Goal: Task Accomplishment & Management: Manage account settings

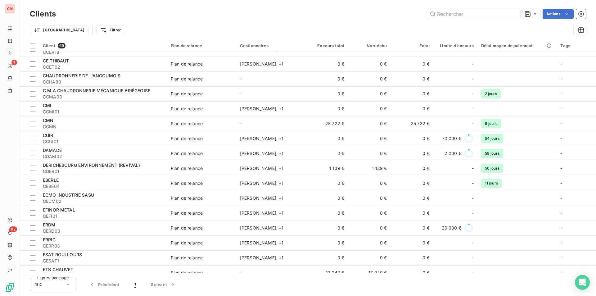
scroll to position [280, 0]
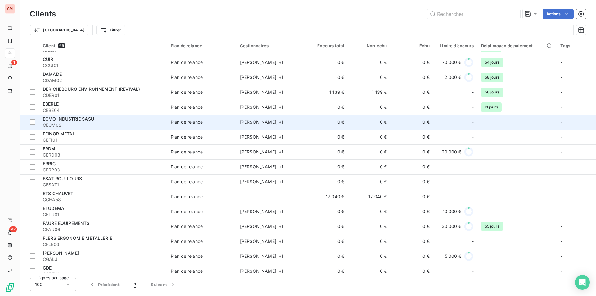
drag, startPoint x: 0, startPoint y: 0, endPoint x: 90, endPoint y: 121, distance: 150.5
click at [90, 121] on span "ECMO INDUSTRIE SASU" at bounding box center [68, 118] width 51 height 5
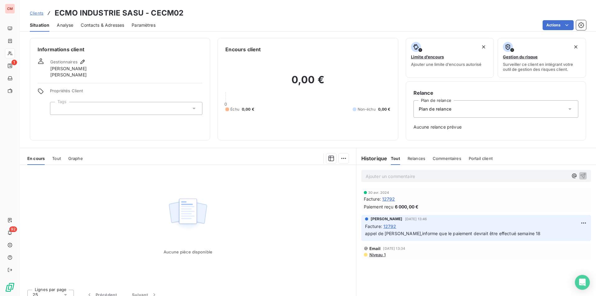
click at [112, 28] on span "Contacts & Adresses" at bounding box center [102, 25] width 43 height 6
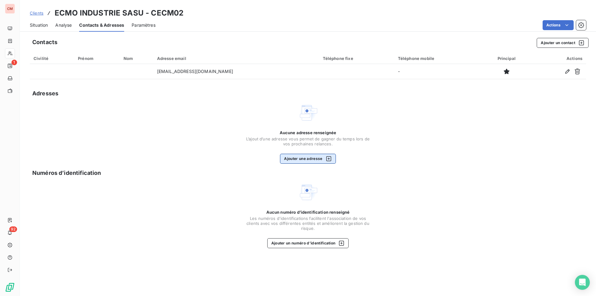
click at [317, 160] on button "Ajouter une adresse" at bounding box center [308, 159] width 56 height 10
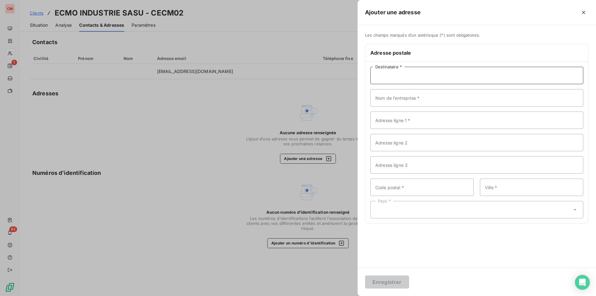
click at [409, 74] on input "Destinataire *" at bounding box center [477, 75] width 213 height 17
type input "e"
type input "ECMO INDUSTRIE SASU"
click at [391, 122] on input "Adresse ligne 1 *" at bounding box center [477, 120] width 213 height 17
type input "[STREET_ADDRESS][PERSON_NAME]"
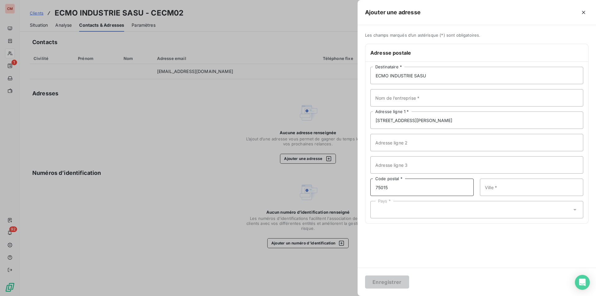
type input "75015"
type input "[GEOGRAPHIC_DATA]"
click at [396, 210] on div "Pays *" at bounding box center [477, 209] width 213 height 17
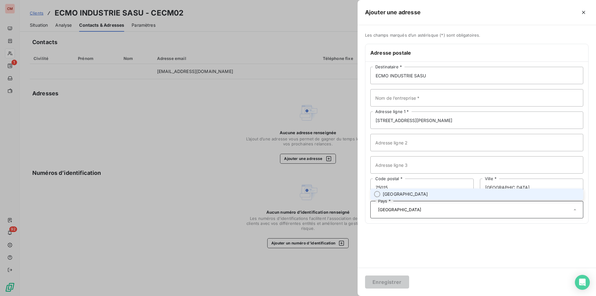
type input "[GEOGRAPHIC_DATA]"
click at [407, 248] on div "Les champs marqués d’un astérisque (*) sont obligatoires. Adresse postale ECMO …" at bounding box center [477, 146] width 239 height 243
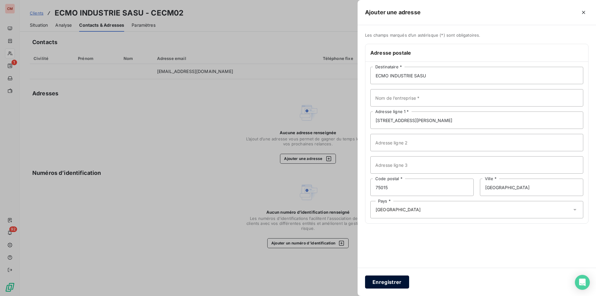
click at [390, 281] on button "Enregistrer" at bounding box center [387, 282] width 44 height 13
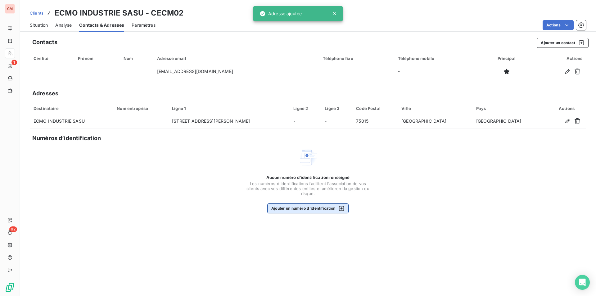
click at [322, 206] on button "Ajouter un numéro d’identification" at bounding box center [308, 208] width 82 height 10
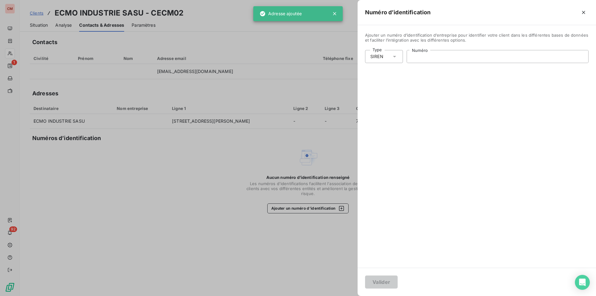
click at [435, 53] on input "Numéro" at bounding box center [497, 56] width 181 height 12
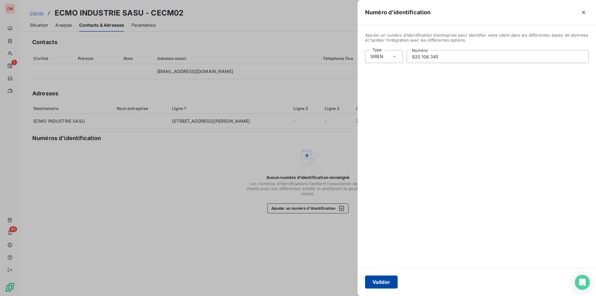
type input "920 106 345"
drag, startPoint x: 379, startPoint y: 285, endPoint x: 390, endPoint y: 271, distance: 17.1
click at [379, 285] on button "Valider" at bounding box center [381, 282] width 33 height 13
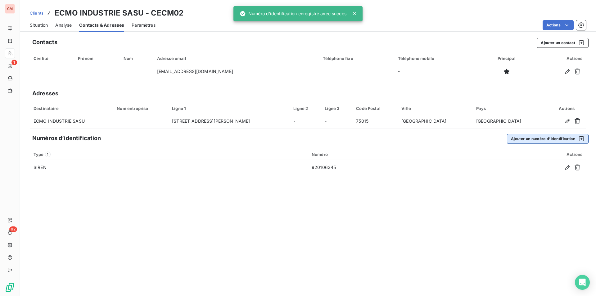
click at [549, 137] on button "Ajouter un numéro d’identification" at bounding box center [548, 139] width 82 height 10
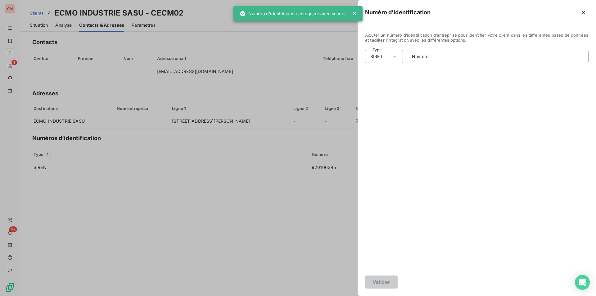
click at [396, 60] on div "SIRET" at bounding box center [384, 56] width 38 height 13
click at [395, 91] on li "Numéro de TVA intracommunautaire" at bounding box center [411, 92] width 92 height 11
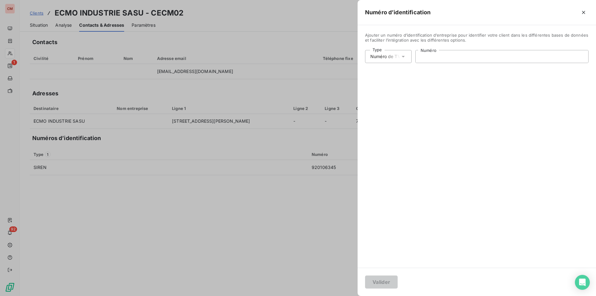
click at [437, 59] on input "Numéro" at bounding box center [502, 56] width 173 height 12
type input "FR86920103645"
click at [385, 283] on button "Valider" at bounding box center [381, 282] width 33 height 13
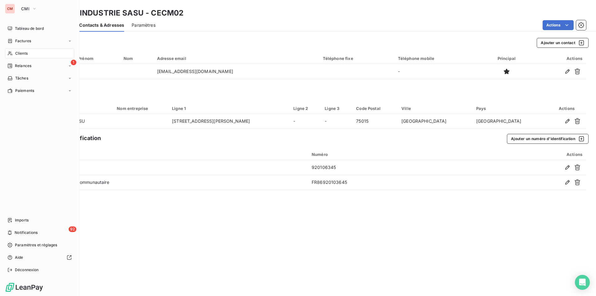
click at [14, 52] on div "Clients" at bounding box center [39, 53] width 69 height 10
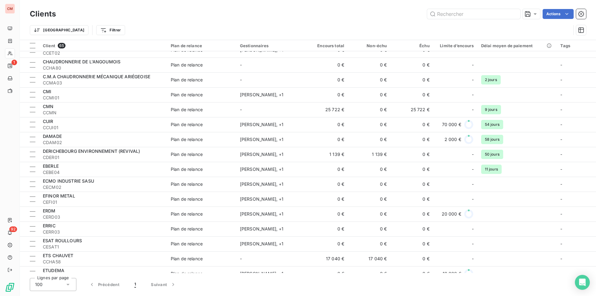
scroll to position [249, 0]
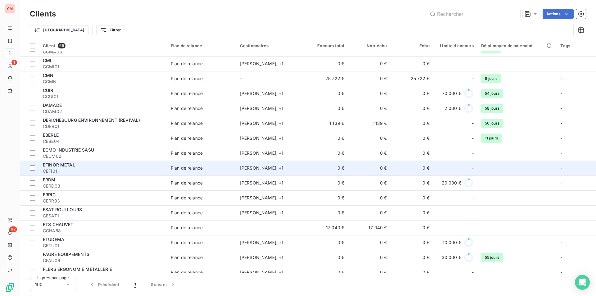
click at [89, 167] on div "EFINOR METAL" at bounding box center [103, 165] width 121 height 6
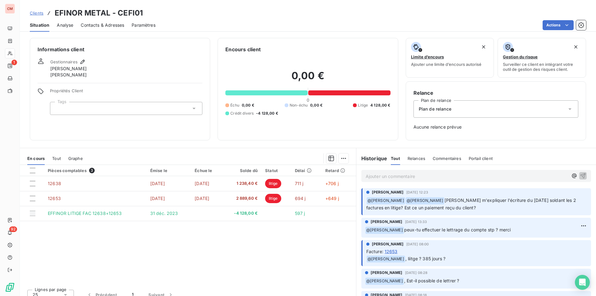
click at [103, 22] on span "Contacts & Adresses" at bounding box center [102, 25] width 43 height 6
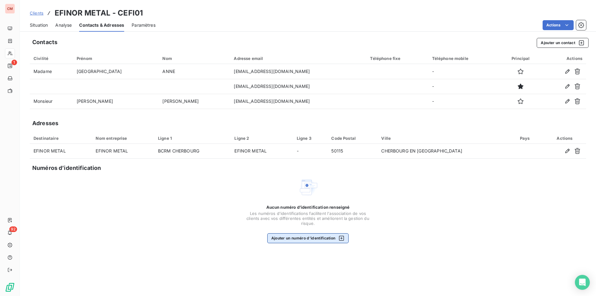
click at [317, 239] on button "Ajouter un numéro d’identification" at bounding box center [308, 238] width 82 height 10
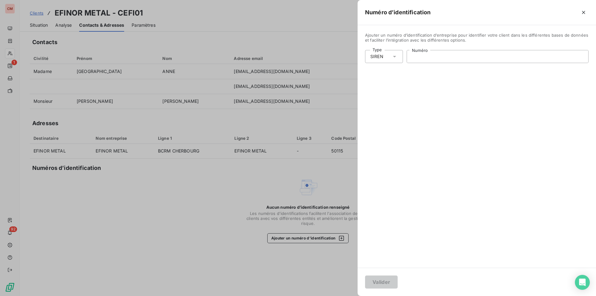
click at [418, 56] on input "Numéro" at bounding box center [497, 56] width 181 height 12
type input "347 422 529"
click at [382, 283] on button "Valider" at bounding box center [381, 282] width 33 height 13
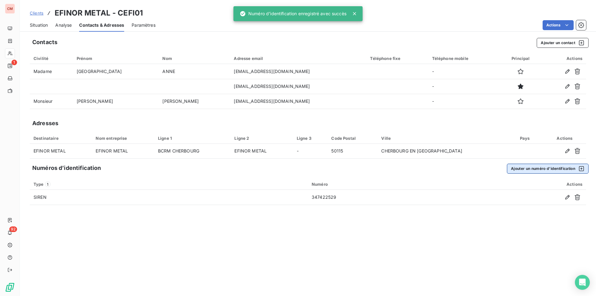
click at [554, 169] on button "Ajouter un numéro d’identification" at bounding box center [548, 169] width 82 height 10
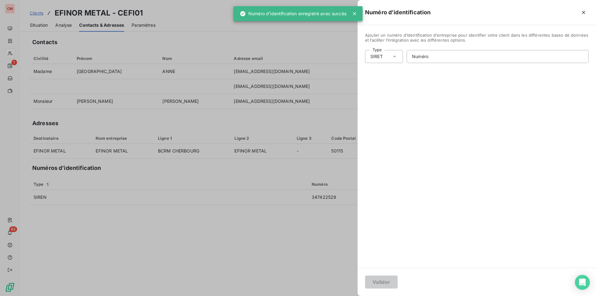
click at [395, 54] on icon at bounding box center [395, 56] width 6 height 6
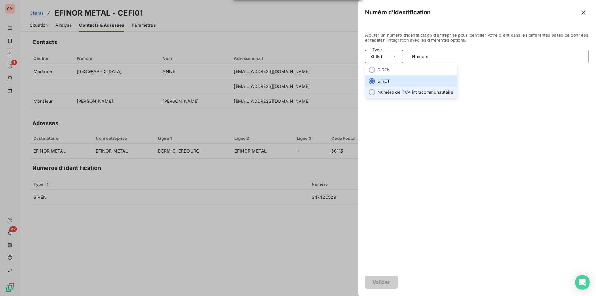
click at [406, 92] on li "Numéro de TVA intracommunautaire" at bounding box center [411, 92] width 92 height 11
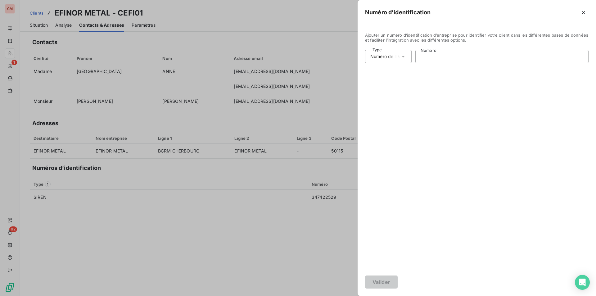
click at [428, 57] on input "Numéro" at bounding box center [502, 56] width 173 height 12
type input "FR77347422529"
click at [388, 281] on button "Valider" at bounding box center [381, 282] width 33 height 13
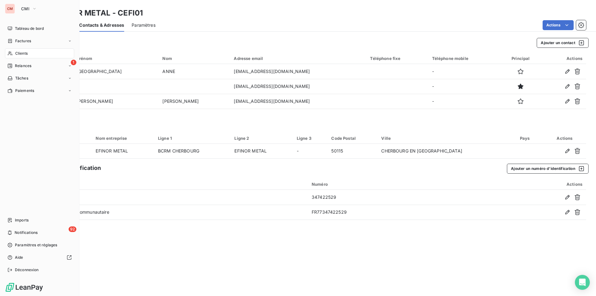
click at [23, 56] on span "Clients" at bounding box center [21, 54] width 12 height 6
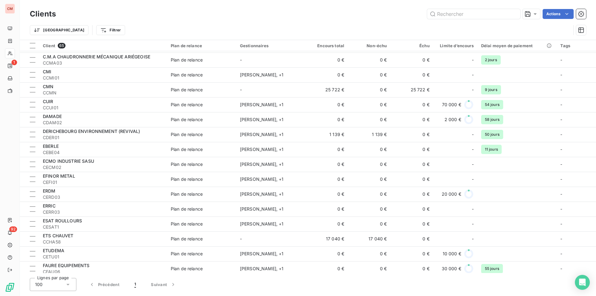
scroll to position [249, 0]
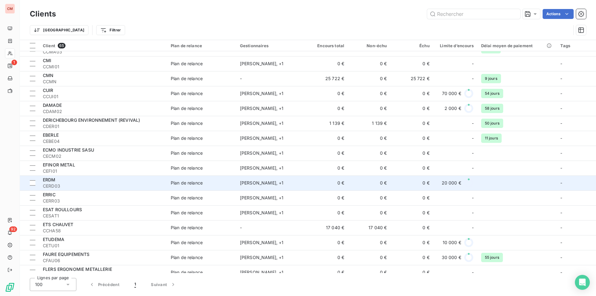
click at [90, 182] on div "ERDM" at bounding box center [103, 180] width 121 height 6
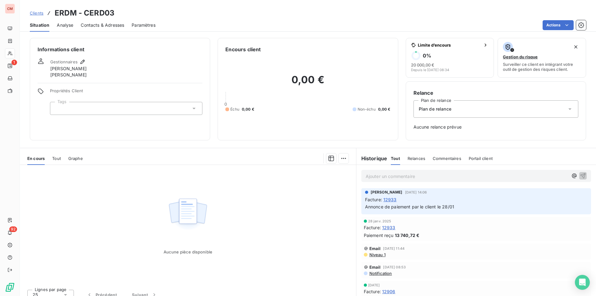
click at [116, 22] on span "Contacts & Adresses" at bounding box center [102, 25] width 43 height 6
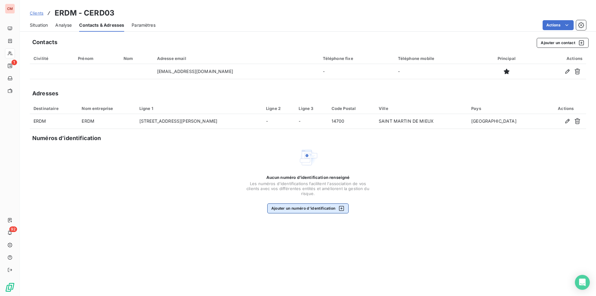
click at [316, 210] on button "Ajouter un numéro d’identification" at bounding box center [308, 208] width 82 height 10
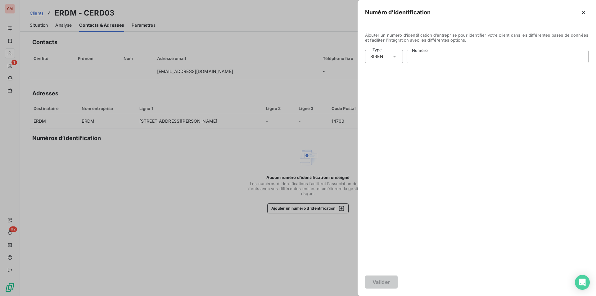
click at [436, 56] on input "Numéro" at bounding box center [497, 56] width 181 height 12
type input "880 150 628"
click at [378, 280] on button "Valider" at bounding box center [381, 282] width 33 height 13
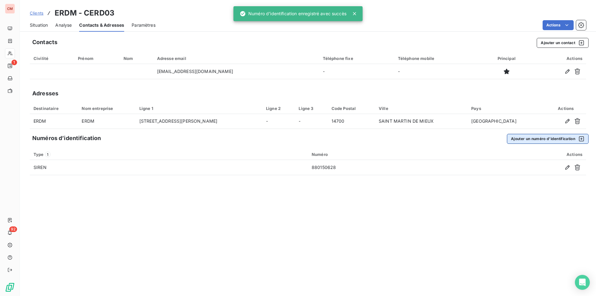
click at [514, 139] on button "Ajouter un numéro d’identification" at bounding box center [548, 139] width 82 height 10
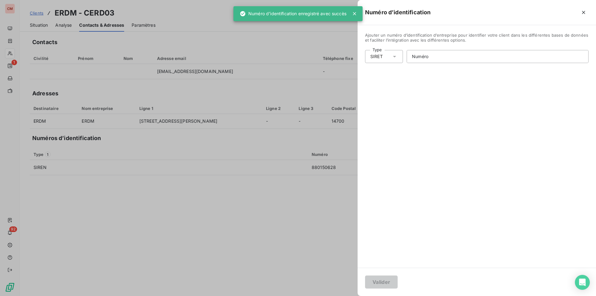
click at [392, 57] on icon at bounding box center [395, 56] width 6 height 6
click at [387, 91] on li "Numéro de TVA intracommunautaire" at bounding box center [411, 92] width 92 height 11
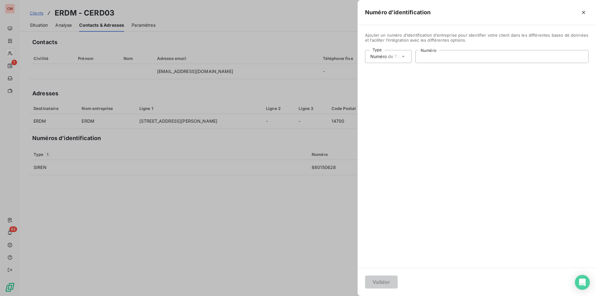
click at [434, 57] on input "Numéro" at bounding box center [502, 56] width 173 height 12
type input "FR55880150628"
click at [389, 284] on button "Valider" at bounding box center [381, 282] width 33 height 13
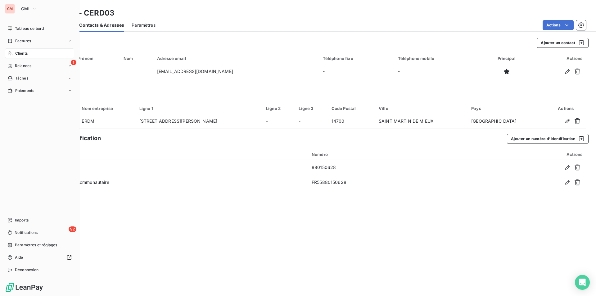
click at [20, 50] on div "Clients" at bounding box center [39, 53] width 69 height 10
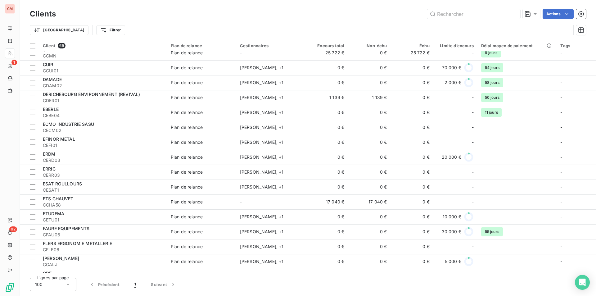
scroll to position [280, 0]
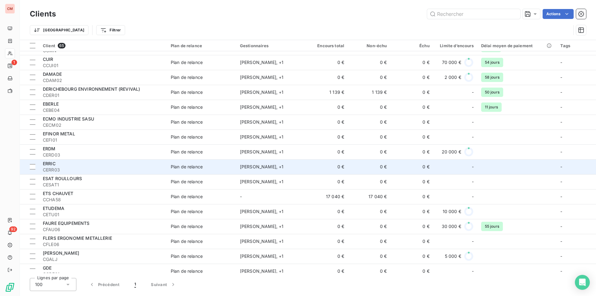
click at [122, 170] on span "CERR03" at bounding box center [103, 170] width 121 height 6
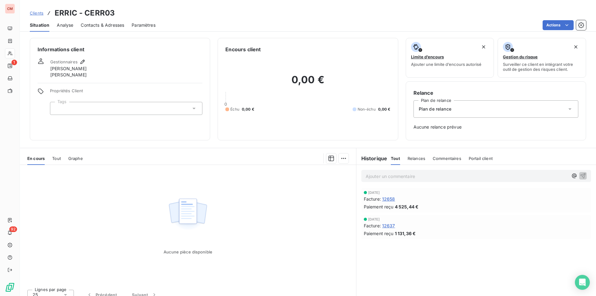
click at [105, 25] on span "Contacts & Adresses" at bounding box center [102, 25] width 43 height 6
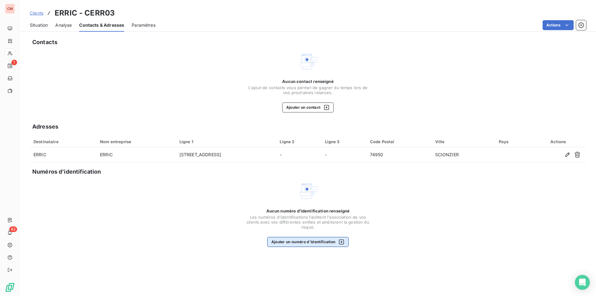
click at [323, 241] on button "Ajouter un numéro d’identification" at bounding box center [308, 242] width 82 height 10
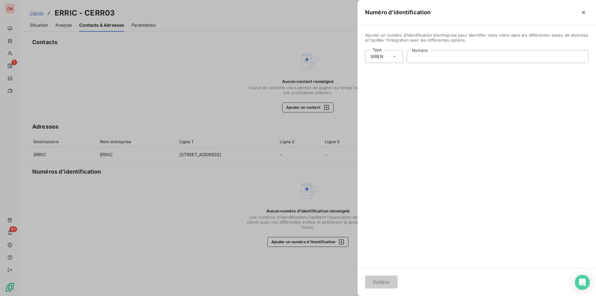
click at [437, 60] on input "Numéro" at bounding box center [497, 56] width 181 height 12
type input "307 666 776"
click at [384, 283] on button "Valider" at bounding box center [381, 282] width 33 height 13
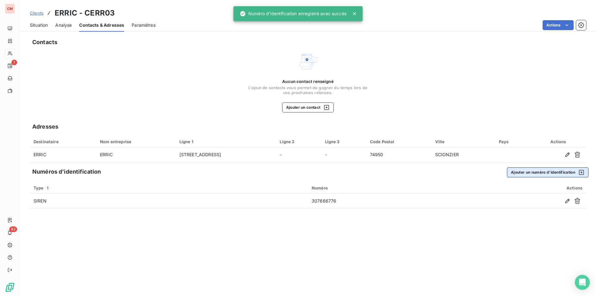
click at [521, 172] on button "Ajouter un numéro d’identification" at bounding box center [548, 172] width 82 height 10
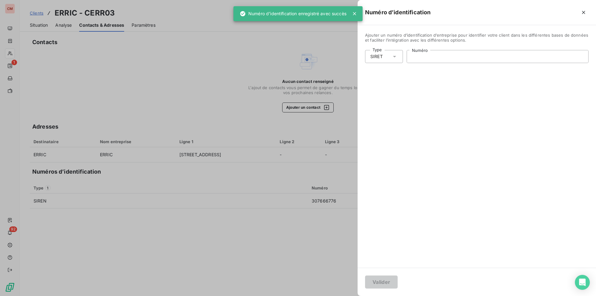
click at [442, 57] on input "Numéro" at bounding box center [497, 56] width 181 height 12
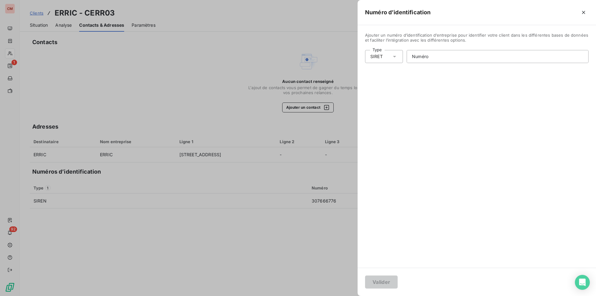
click at [387, 55] on div "SIRET" at bounding box center [384, 56] width 38 height 13
click at [393, 92] on li "Numéro de TVA intracommunautaire" at bounding box center [411, 92] width 92 height 11
click at [428, 55] on input "Numéro" at bounding box center [502, 56] width 173 height 12
type input "FR41307666776"
click at [369, 285] on button "Valider" at bounding box center [381, 282] width 33 height 13
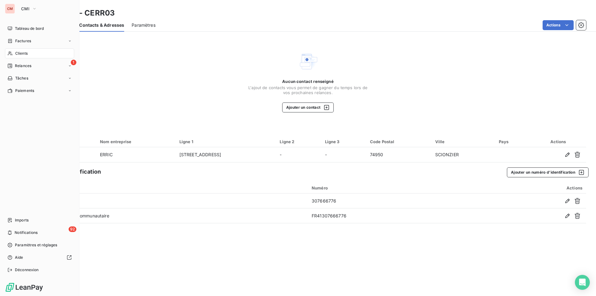
click at [16, 53] on span "Clients" at bounding box center [21, 54] width 12 height 6
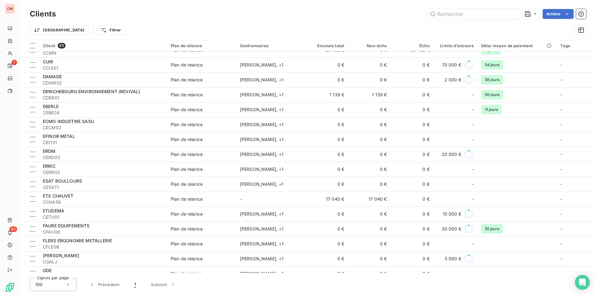
scroll to position [280, 0]
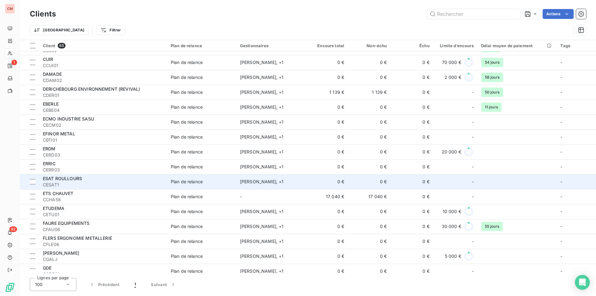
click at [89, 180] on div "ESAT ROULLOURS" at bounding box center [103, 179] width 121 height 6
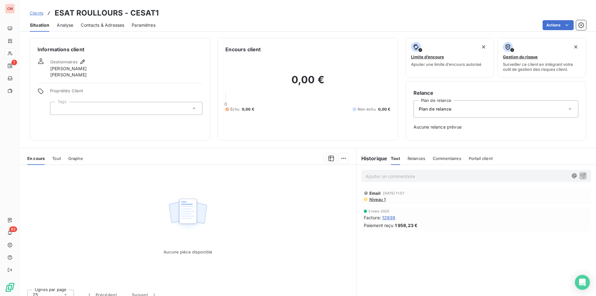
click at [109, 25] on span "Contacts & Adresses" at bounding box center [102, 25] width 43 height 6
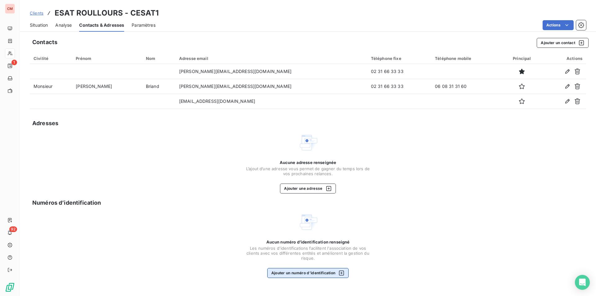
click at [305, 272] on button "Ajouter un numéro d’identification" at bounding box center [308, 273] width 82 height 10
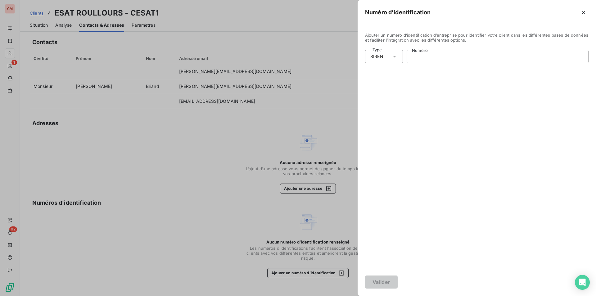
click at [416, 58] on input "Numéro" at bounding box center [497, 56] width 181 height 12
type input "380 543 702"
click at [388, 281] on button "Valider" at bounding box center [381, 282] width 33 height 13
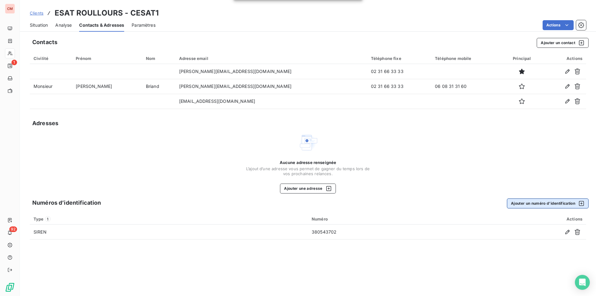
click at [546, 204] on button "Ajouter un numéro d’identification" at bounding box center [548, 203] width 82 height 10
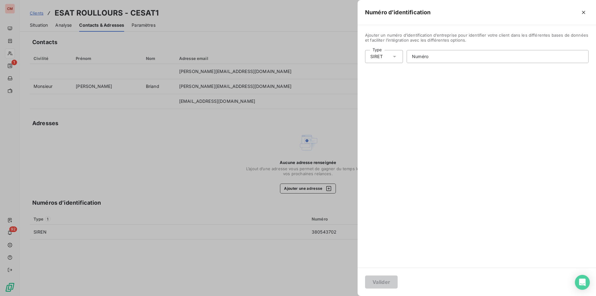
click at [380, 57] on div "SIRET" at bounding box center [377, 56] width 12 height 6
click at [388, 92] on li "Numéro de TVA intracommunautaire" at bounding box center [411, 92] width 92 height 11
click at [440, 57] on input "Numéro" at bounding box center [502, 56] width 173 height 12
type input "FR94380543702"
click at [375, 281] on button "Valider" at bounding box center [381, 282] width 33 height 13
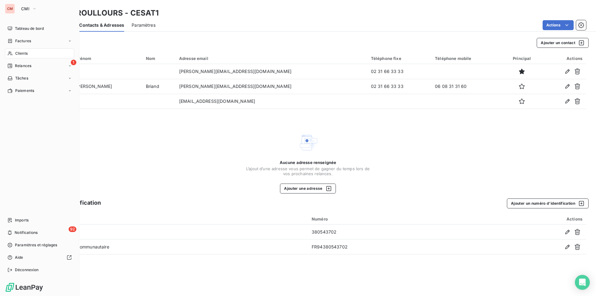
click at [22, 51] on span "Clients" at bounding box center [21, 54] width 12 height 6
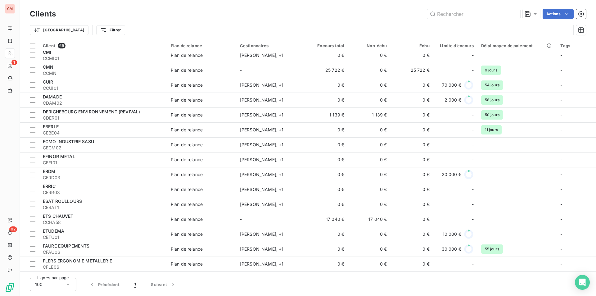
scroll to position [280, 0]
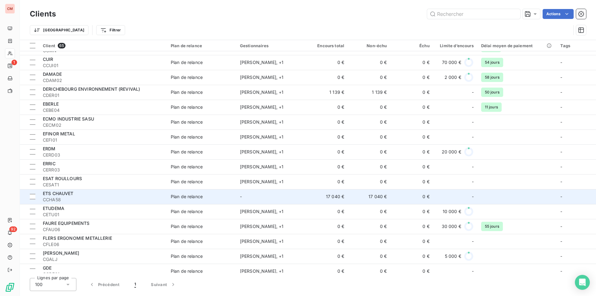
click at [150, 194] on div "ETS CHAUVET" at bounding box center [103, 193] width 121 height 6
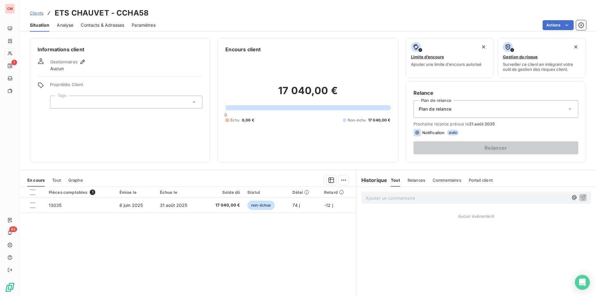
click at [110, 26] on span "Contacts & Adresses" at bounding box center [102, 25] width 43 height 6
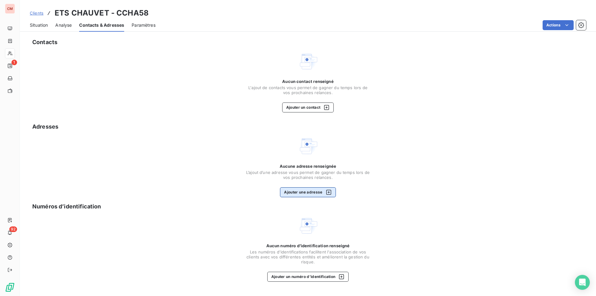
click at [299, 191] on button "Ajouter une adresse" at bounding box center [308, 192] width 56 height 10
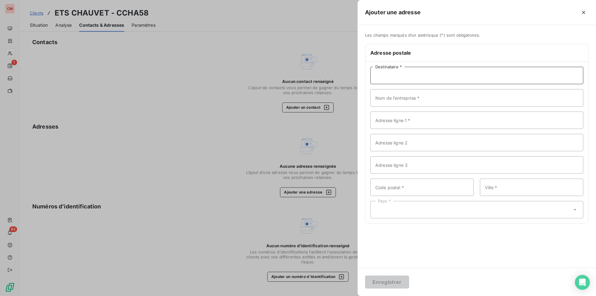
click at [397, 77] on input "Destinataire *" at bounding box center [477, 75] width 213 height 17
type input "ETABLISSEMENTS CHAUVET"
click at [407, 122] on input "Adresse ligne 1 *" at bounding box center [477, 120] width 213 height 17
click at [393, 116] on input "Adresse ligne 1 *" at bounding box center [477, 120] width 213 height 17
type input "[STREET_ADDRESS]"
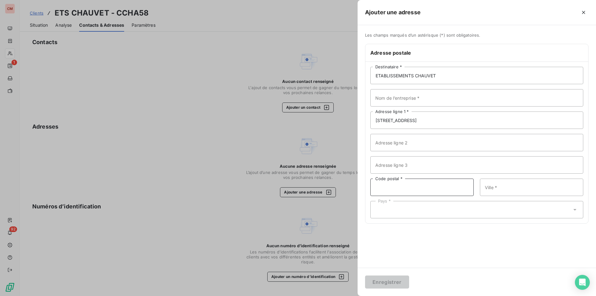
click at [388, 185] on input "Code postal *" at bounding box center [422, 187] width 103 height 17
type input "81490"
type input "SAINT SALVY DE LA BALME"
click at [397, 209] on div "Pays *" at bounding box center [477, 209] width 213 height 17
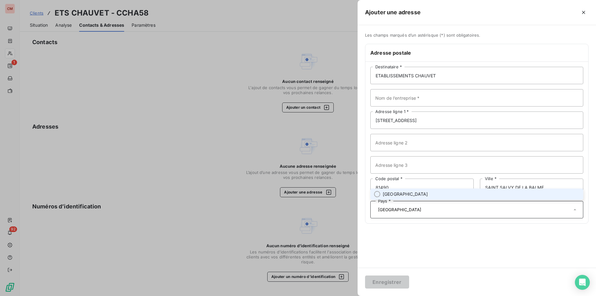
type input "[GEOGRAPHIC_DATA]"
drag, startPoint x: 415, startPoint y: 246, endPoint x: 410, endPoint y: 251, distance: 7.3
click at [415, 246] on div "Les champs marqués d’un astérisque (*) sont obligatoires. Adresse postale ETABL…" at bounding box center [477, 146] width 239 height 243
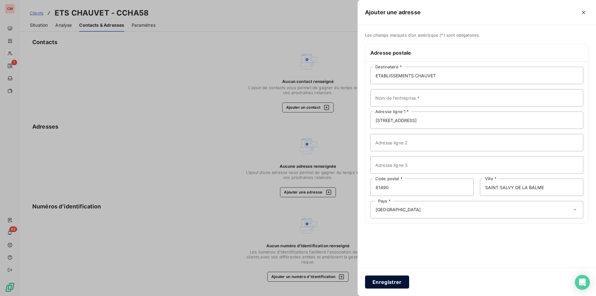
click at [392, 282] on button "Enregistrer" at bounding box center [387, 282] width 44 height 13
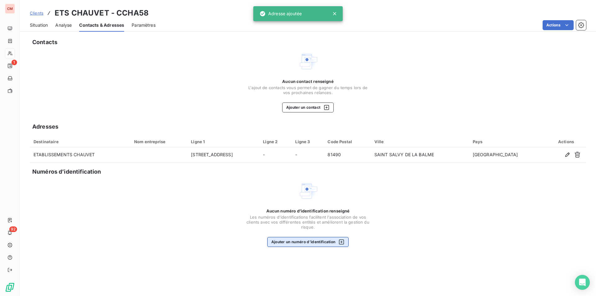
click at [331, 242] on button "Ajouter un numéro d’identification" at bounding box center [308, 242] width 82 height 10
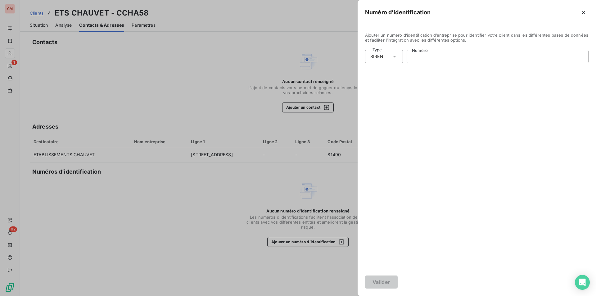
click at [449, 58] on input "Numéro" at bounding box center [497, 56] width 181 height 12
type input "417 620 259"
click at [390, 281] on button "Valider" at bounding box center [381, 282] width 33 height 13
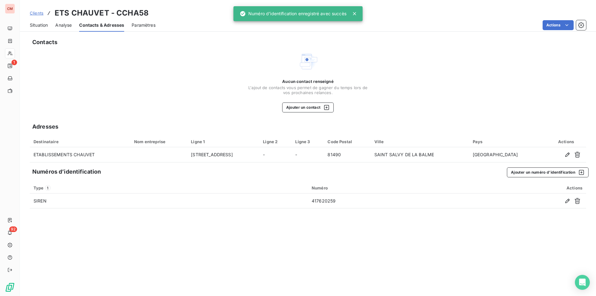
click at [527, 165] on div "Contacts Aucun contact renseigné L'ajout de contacts vous permet de gagner du t…" at bounding box center [308, 165] width 577 height 262
click at [530, 170] on button "Ajouter un numéro d’identification" at bounding box center [548, 172] width 82 height 10
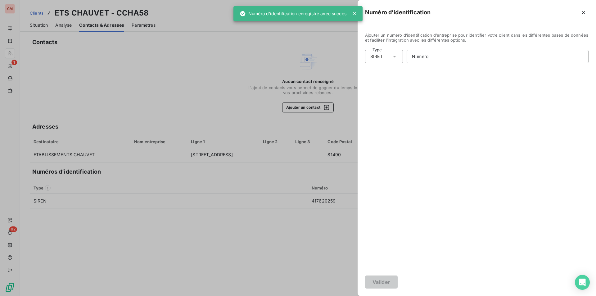
click at [394, 57] on icon at bounding box center [395, 56] width 6 height 6
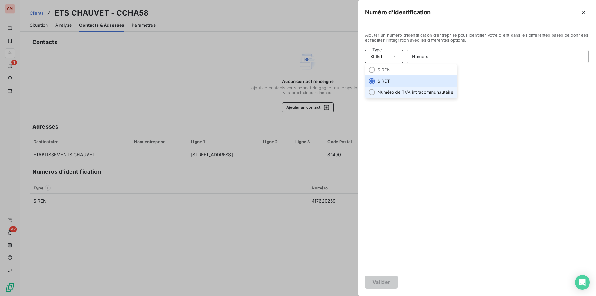
click at [398, 93] on li "Numéro de TVA intracommunautaire" at bounding box center [411, 92] width 92 height 11
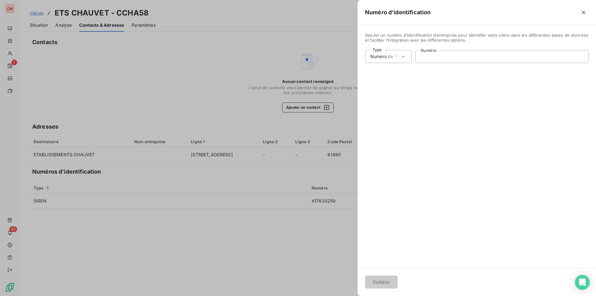
click at [425, 57] on input "Numéro" at bounding box center [502, 56] width 173 height 12
type input "FR59417620259"
click at [379, 282] on button "Valider" at bounding box center [381, 282] width 33 height 13
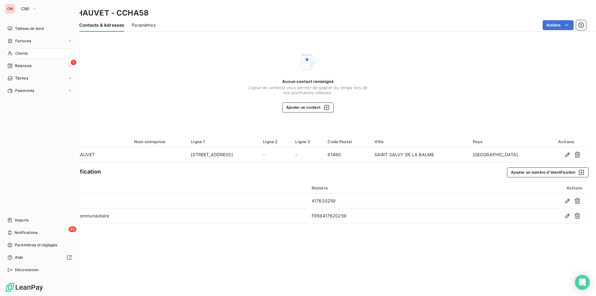
click at [24, 53] on span "Clients" at bounding box center [21, 54] width 12 height 6
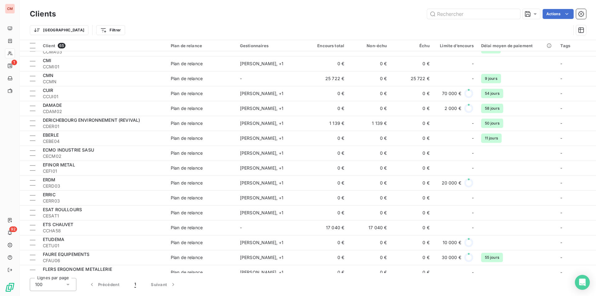
scroll to position [280, 0]
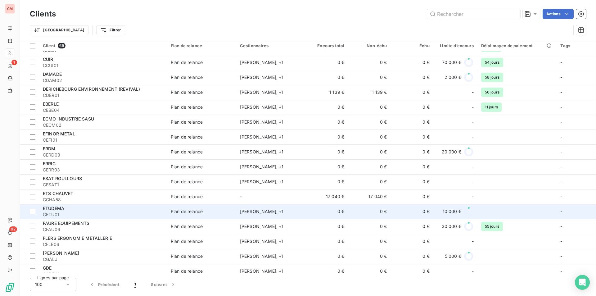
click at [146, 212] on span "CETU01" at bounding box center [103, 215] width 121 height 6
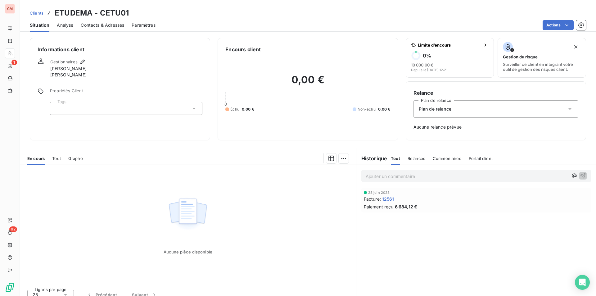
click at [112, 26] on span "Contacts & Adresses" at bounding box center [102, 25] width 43 height 6
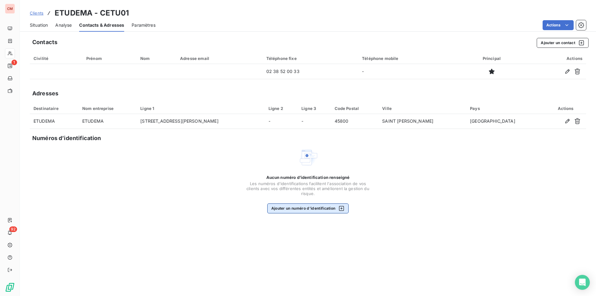
click at [308, 208] on button "Ajouter un numéro d’identification" at bounding box center [308, 208] width 82 height 10
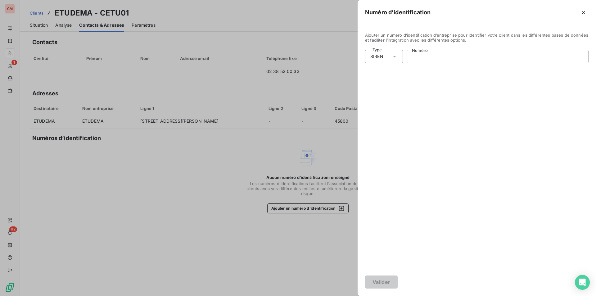
click at [459, 58] on input "Numéro" at bounding box center [497, 56] width 181 height 12
type input "353 488 976"
click at [380, 278] on button "Valider" at bounding box center [381, 282] width 33 height 13
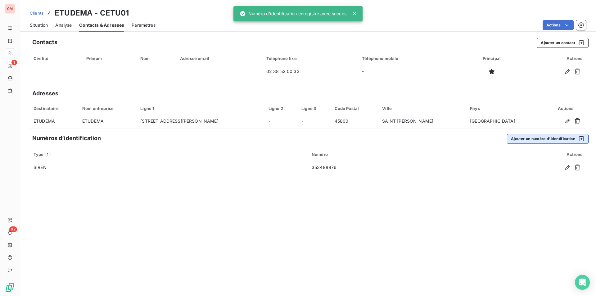
click at [549, 139] on button "Ajouter un numéro d’identification" at bounding box center [548, 139] width 82 height 10
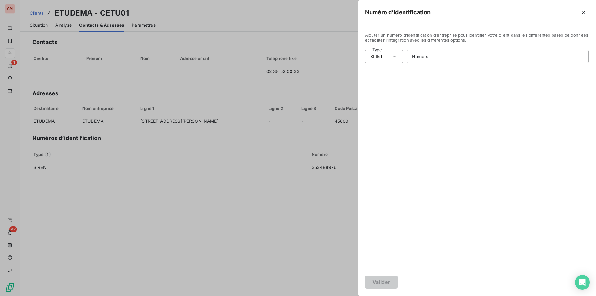
click at [399, 57] on div "SIRET" at bounding box center [384, 56] width 38 height 13
click at [387, 89] on li "Numéro de TVA intracommunautaire" at bounding box center [411, 92] width 92 height 11
click at [433, 60] on input "Numéro" at bounding box center [502, 56] width 173 height 12
type input "FR84353488976"
click at [384, 281] on button "Valider" at bounding box center [381, 282] width 33 height 13
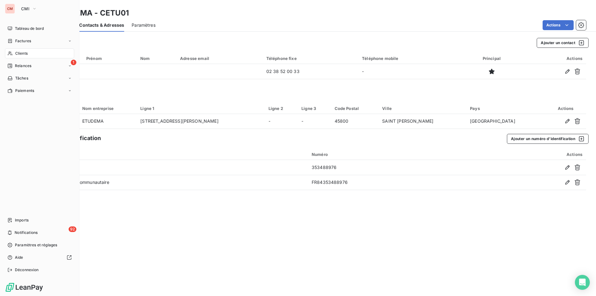
click at [25, 50] on div "Clients" at bounding box center [39, 53] width 69 height 10
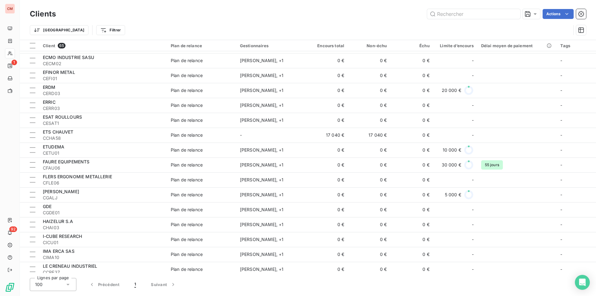
scroll to position [342, 0]
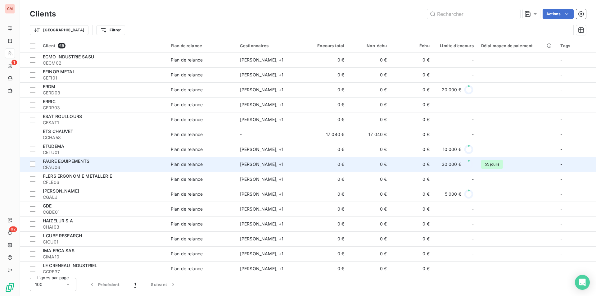
click at [113, 161] on div "FAURE EQUIPEMENTS" at bounding box center [103, 161] width 121 height 6
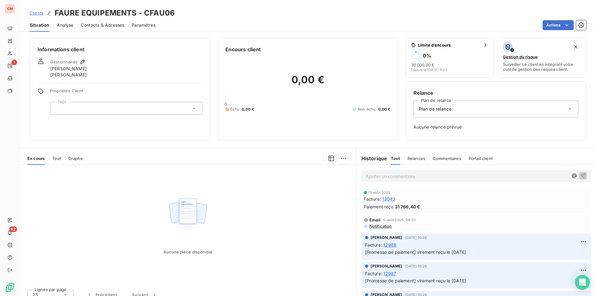
click at [107, 26] on span "Contacts & Adresses" at bounding box center [102, 25] width 43 height 6
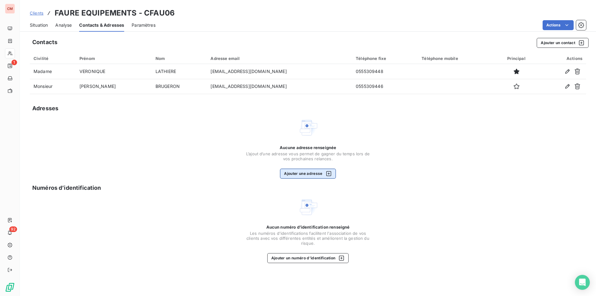
click at [299, 174] on button "Ajouter une adresse" at bounding box center [308, 174] width 56 height 10
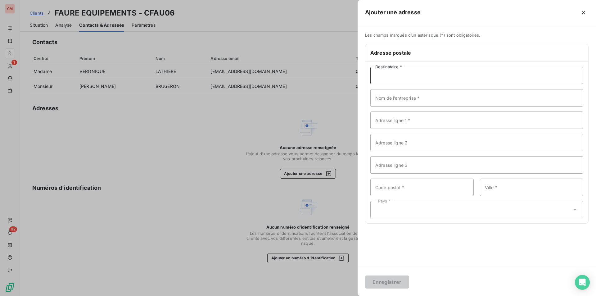
click at [405, 71] on input "Destinataire *" at bounding box center [477, 75] width 213 height 17
type input "FAURE EQUIPEMENTS"
click at [486, 121] on input "Adresse ligne 1 *" at bounding box center [477, 120] width 213 height 17
type input "[STREET_ADDRESS][PERSON_NAME]"
click at [404, 190] on input "Code postal *" at bounding box center [422, 187] width 103 height 17
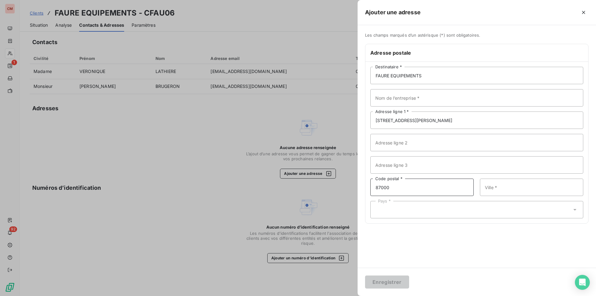
type input "87000"
type input "[GEOGRAPHIC_DATA]"
click at [411, 209] on div "Pays *" at bounding box center [477, 209] width 213 height 17
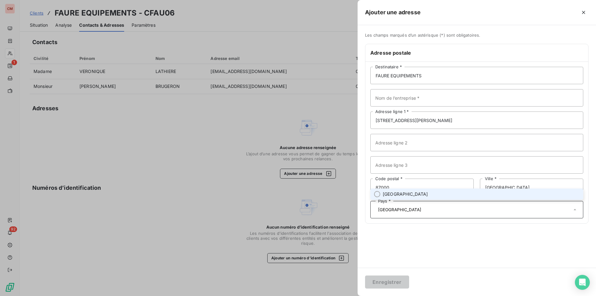
type input "[GEOGRAPHIC_DATA]"
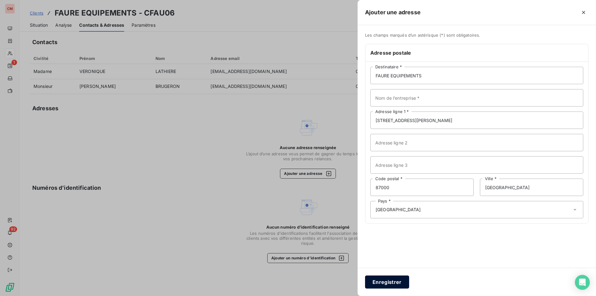
click at [391, 280] on button "Enregistrer" at bounding box center [387, 282] width 44 height 13
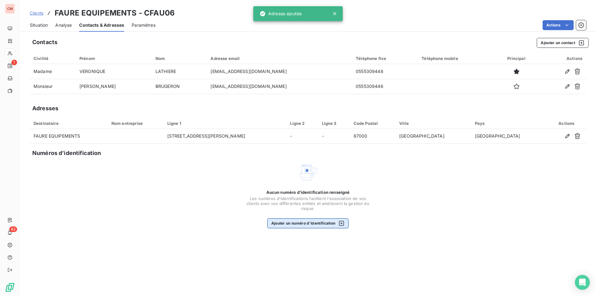
click at [317, 225] on button "Ajouter un numéro d’identification" at bounding box center [308, 223] width 82 height 10
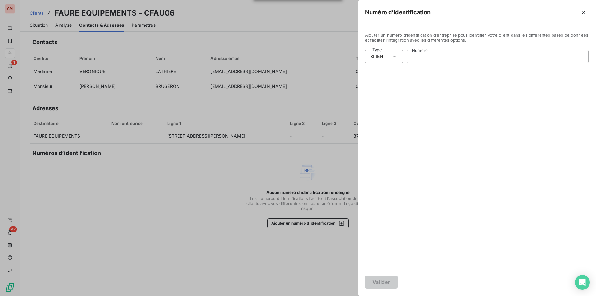
click at [410, 56] on input "Numéro" at bounding box center [497, 56] width 181 height 12
click at [434, 57] on input "Numéro" at bounding box center [497, 56] width 181 height 12
type input "411 728 355"
click at [387, 279] on button "Valider" at bounding box center [381, 282] width 33 height 13
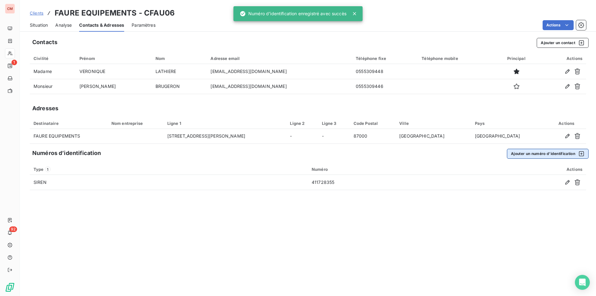
click at [532, 154] on button "Ajouter un numéro d’identification" at bounding box center [548, 154] width 82 height 10
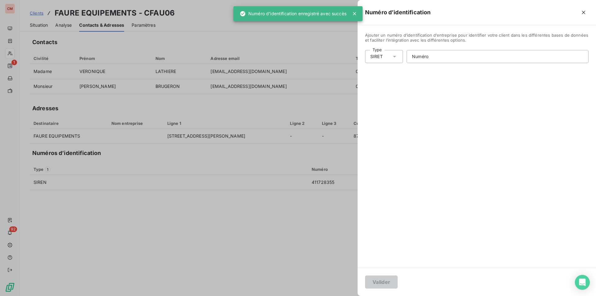
click at [392, 56] on icon at bounding box center [395, 56] width 6 height 6
drag, startPoint x: 388, startPoint y: 90, endPoint x: 392, endPoint y: 92, distance: 4.7
click at [391, 91] on li "Numéro de TVA intracommunautaire" at bounding box center [411, 92] width 92 height 11
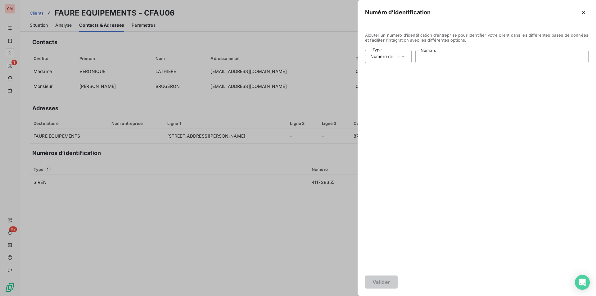
click at [435, 57] on input "Numéro" at bounding box center [502, 56] width 173 height 12
type input "FR75411728355"
click at [382, 282] on button "Valider" at bounding box center [381, 282] width 33 height 13
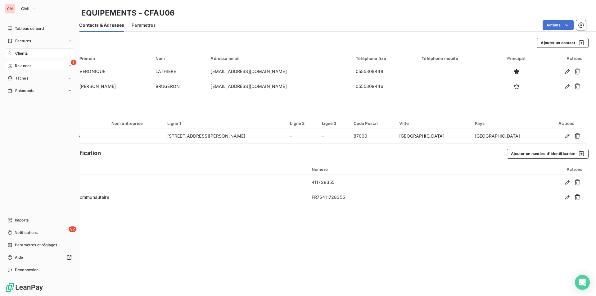
click at [21, 64] on span "Relances" at bounding box center [23, 66] width 16 height 6
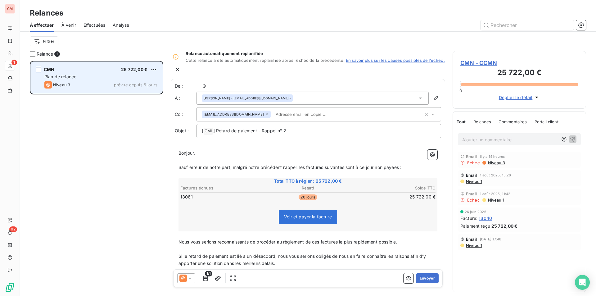
scroll to position [230, 129]
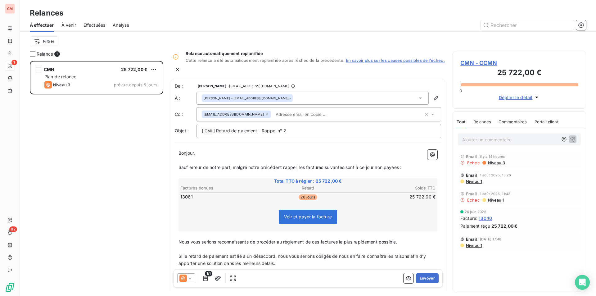
click at [481, 62] on span "CMN - CCMN" at bounding box center [520, 63] width 118 height 8
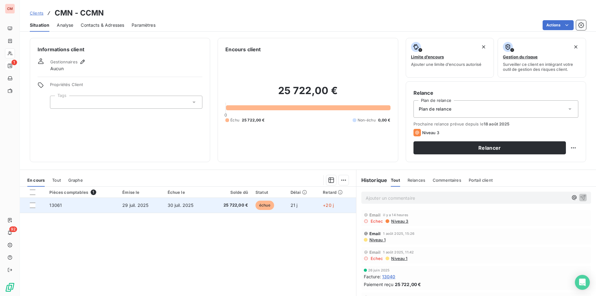
click at [252, 202] on td "échue" at bounding box center [269, 205] width 35 height 15
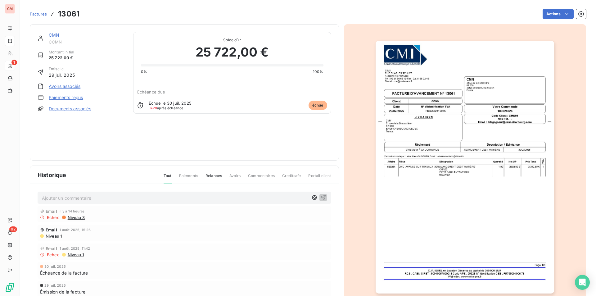
click at [55, 37] on link "CMN" at bounding box center [54, 34] width 11 height 5
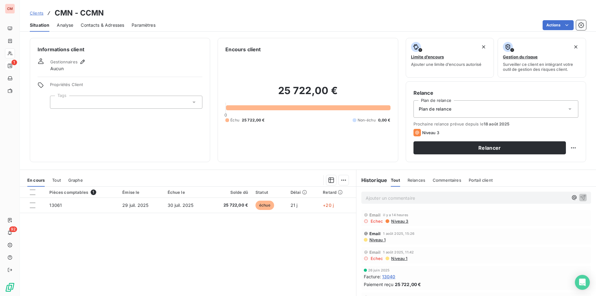
click at [104, 25] on span "Contacts & Adresses" at bounding box center [102, 25] width 43 height 6
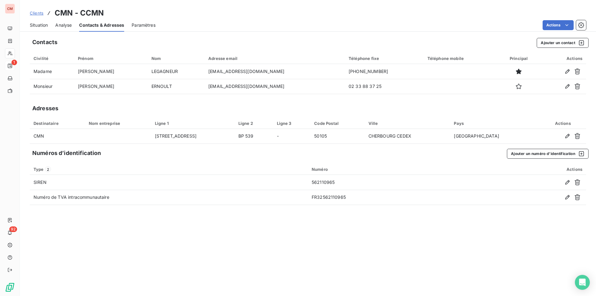
click at [46, 26] on span "Situation" at bounding box center [39, 25] width 18 height 6
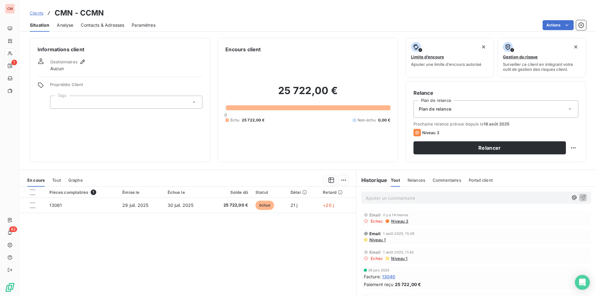
click at [91, 25] on span "Contacts & Adresses" at bounding box center [102, 25] width 43 height 6
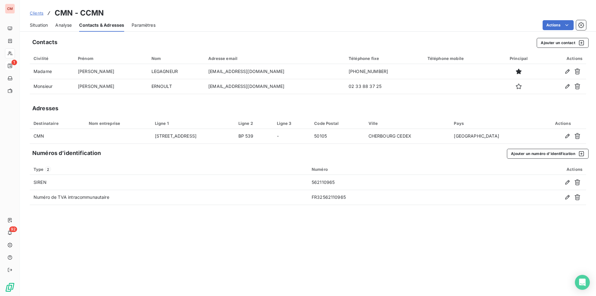
click at [42, 24] on span "Situation" at bounding box center [39, 25] width 18 height 6
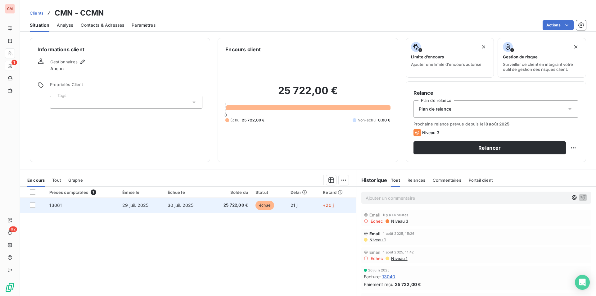
click at [238, 206] on span "25 722,00 €" at bounding box center [230, 205] width 35 height 6
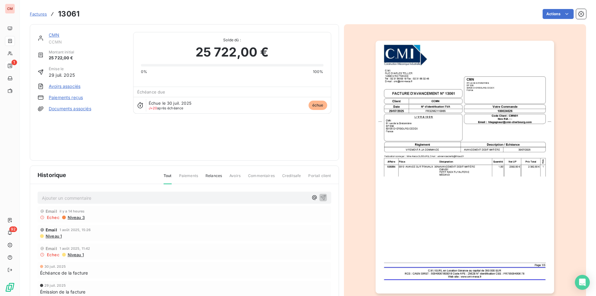
click at [458, 148] on img "button" at bounding box center [465, 167] width 179 height 253
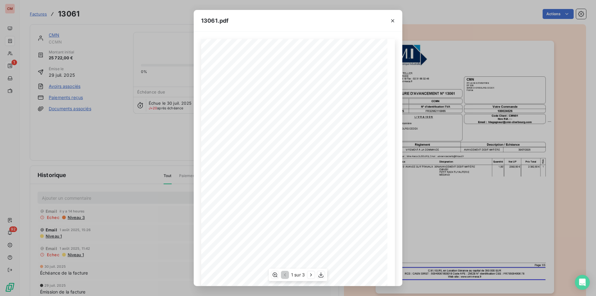
scroll to position [24, 0]
click at [312, 275] on icon "button" at bounding box center [311, 275] width 2 height 3
click at [312, 275] on icon "button" at bounding box center [312, 275] width 6 height 6
drag, startPoint x: 395, startPoint y: 21, endPoint x: 386, endPoint y: 28, distance: 11.5
click at [395, 21] on icon "button" at bounding box center [393, 21] width 6 height 6
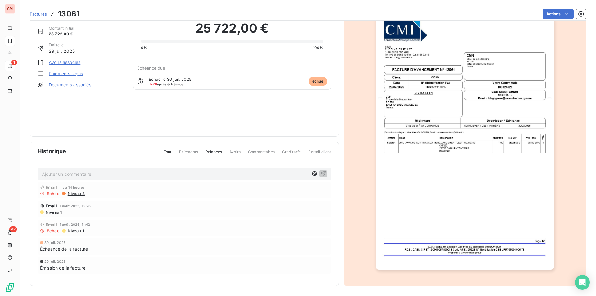
scroll to position [0, 0]
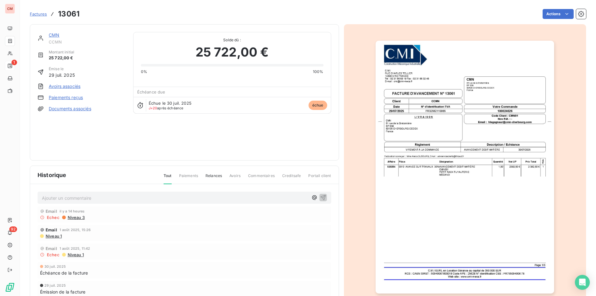
drag, startPoint x: 56, startPoint y: 39, endPoint x: 54, endPoint y: 33, distance: 5.8
click at [56, 39] on div "CMN CCMN" at bounding box center [87, 38] width 77 height 12
click at [54, 33] on link "CMN" at bounding box center [54, 34] width 11 height 5
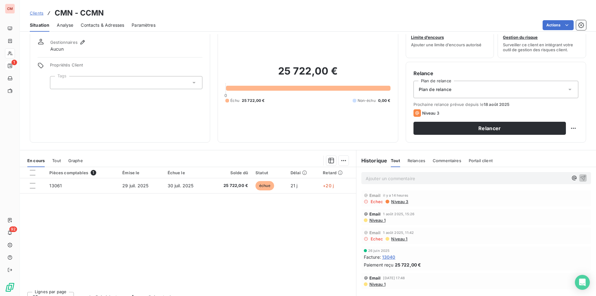
scroll to position [29, 0]
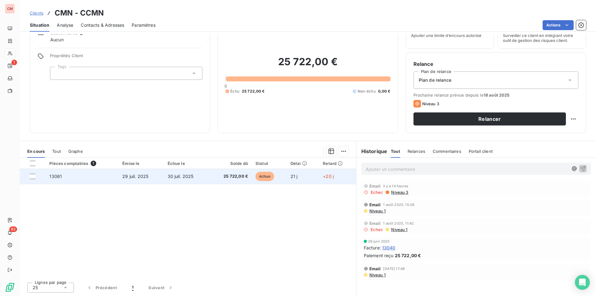
click at [120, 175] on td "29 juil. 2025" at bounding box center [141, 176] width 45 height 15
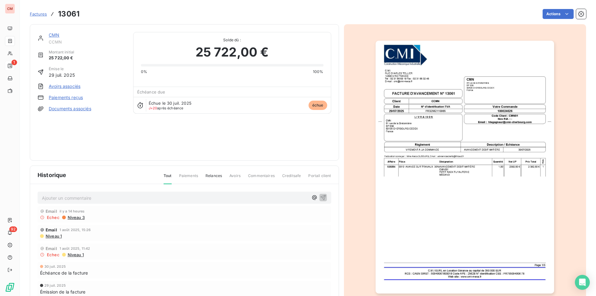
click at [52, 33] on link "CMN" at bounding box center [54, 34] width 11 height 5
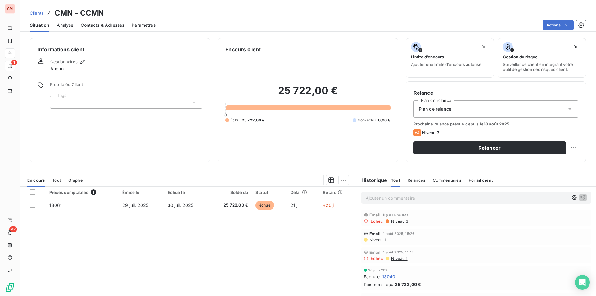
click at [96, 24] on span "Contacts & Adresses" at bounding box center [102, 25] width 43 height 6
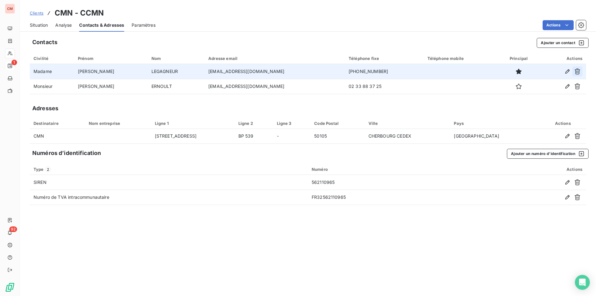
click at [579, 72] on icon "button" at bounding box center [578, 71] width 6 height 6
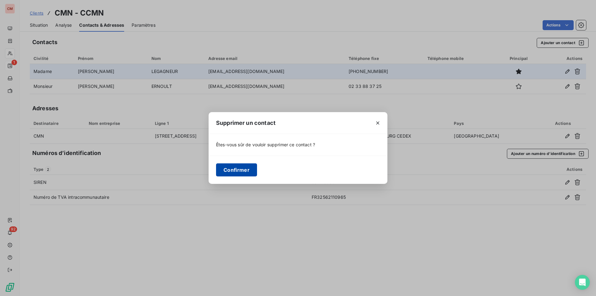
click at [233, 171] on button "Confirmer" at bounding box center [236, 169] width 41 height 13
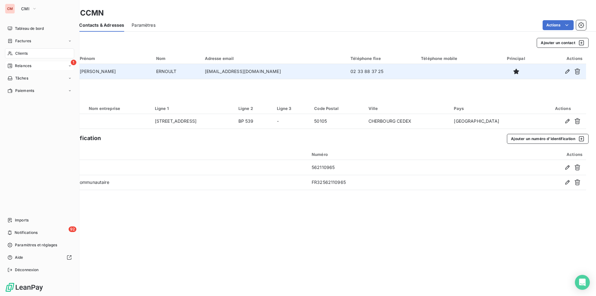
click at [16, 66] on span "Relances" at bounding box center [23, 66] width 16 height 6
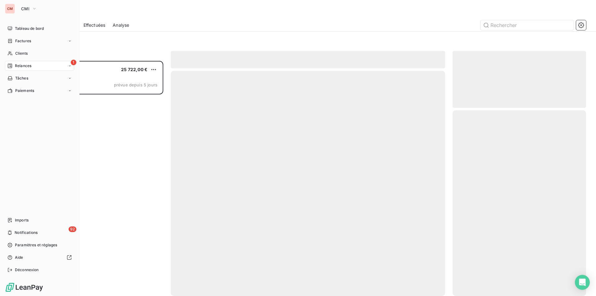
scroll to position [230, 129]
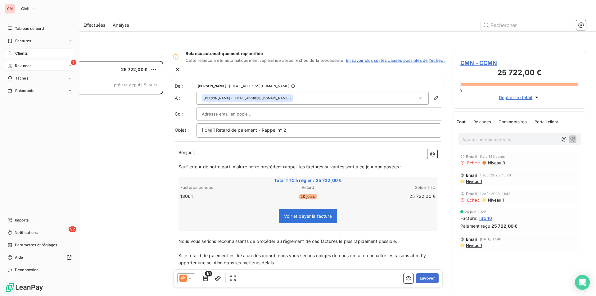
click at [22, 51] on span "Clients" at bounding box center [21, 54] width 12 height 6
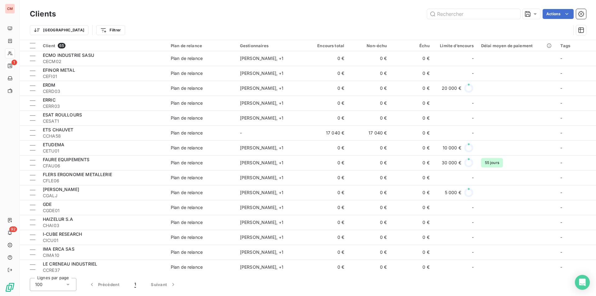
scroll to position [342, 0]
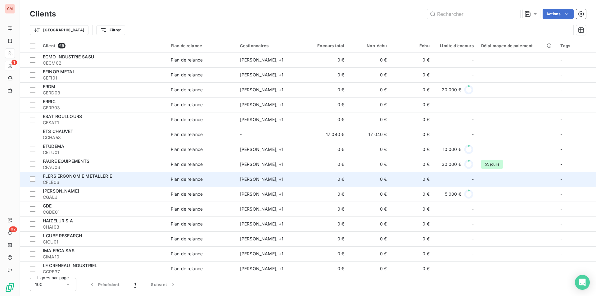
click at [107, 181] on span "CFLE06" at bounding box center [103, 182] width 121 height 6
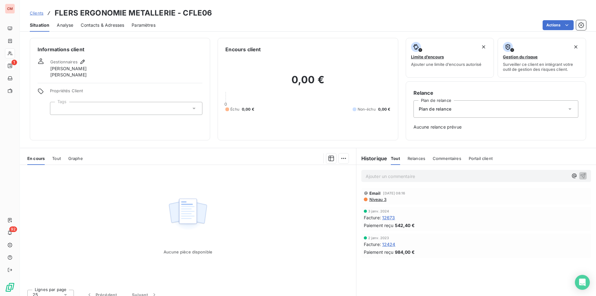
click at [99, 21] on div "Contacts & Adresses" at bounding box center [102, 25] width 43 height 13
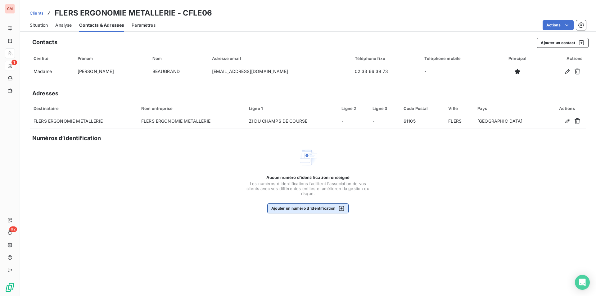
click at [325, 212] on button "Ajouter un numéro d’identification" at bounding box center [308, 208] width 82 height 10
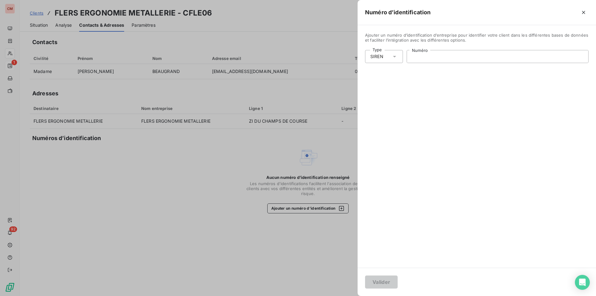
click at [526, 56] on input "Numéro" at bounding box center [497, 56] width 181 height 12
type input "344 171 848"
click at [390, 280] on button "Valider" at bounding box center [381, 282] width 33 height 13
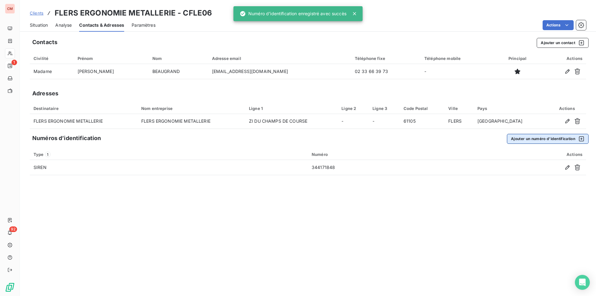
click at [528, 139] on button "Ajouter un numéro d’identification" at bounding box center [548, 139] width 82 height 10
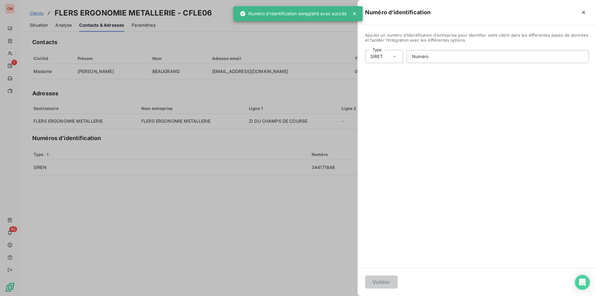
click at [397, 56] on icon at bounding box center [395, 56] width 6 height 6
click at [383, 94] on li "Numéro de TVA intracommunautaire" at bounding box center [411, 92] width 92 height 11
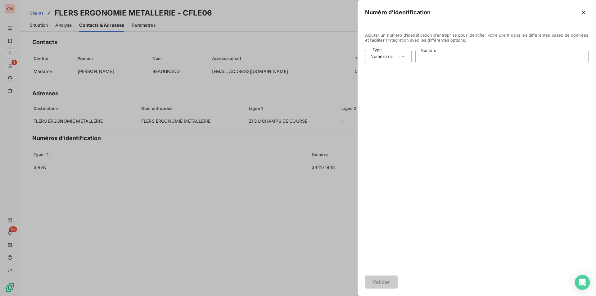
click at [425, 55] on input "Numéro" at bounding box center [502, 56] width 173 height 12
type input "FR26344171848"
click at [388, 282] on button "Valider" at bounding box center [381, 282] width 33 height 13
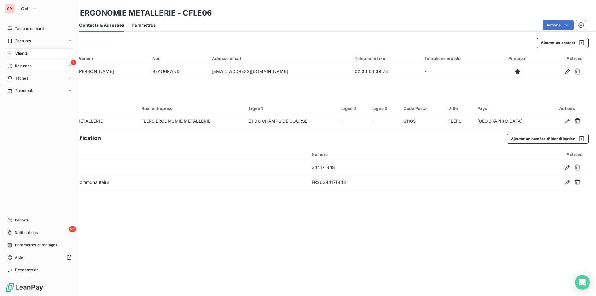
click at [26, 54] on span "Clients" at bounding box center [21, 54] width 12 height 6
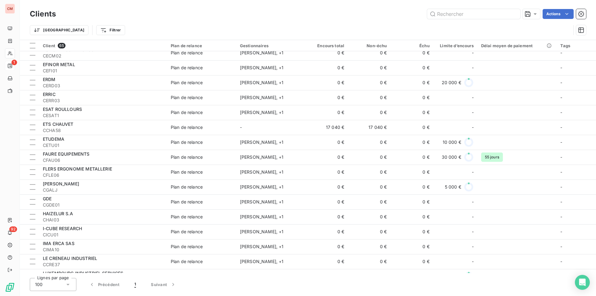
scroll to position [373, 0]
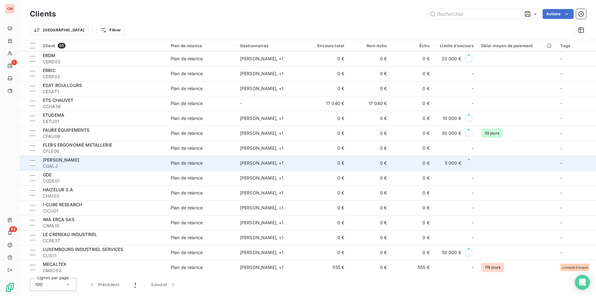
click at [102, 164] on span "CGALJ" at bounding box center [103, 166] width 121 height 6
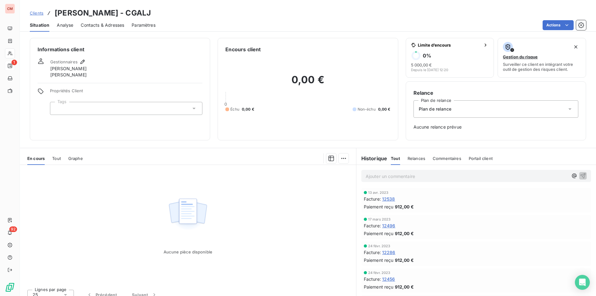
click at [111, 24] on span "Contacts & Adresses" at bounding box center [102, 25] width 43 height 6
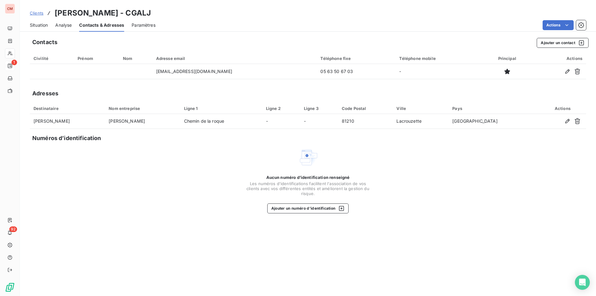
click at [37, 25] on span "Situation" at bounding box center [39, 25] width 18 height 6
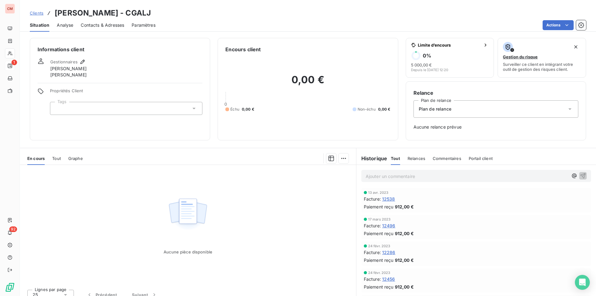
click at [391, 200] on span "12538" at bounding box center [388, 199] width 13 height 7
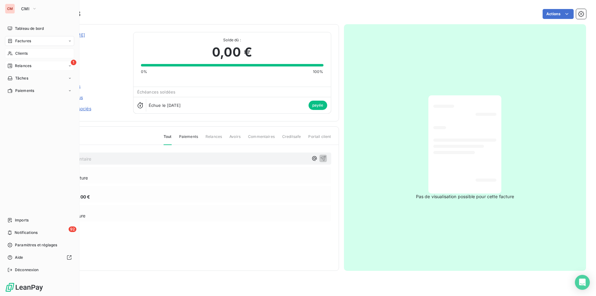
click at [22, 53] on span "Clients" at bounding box center [21, 54] width 12 height 6
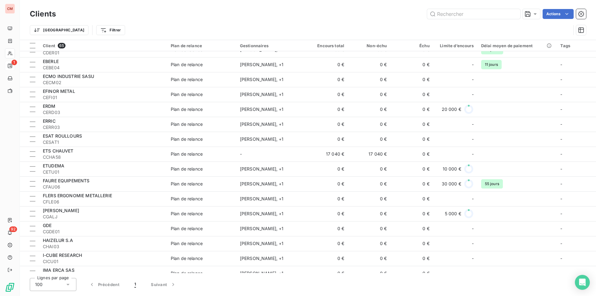
scroll to position [373, 0]
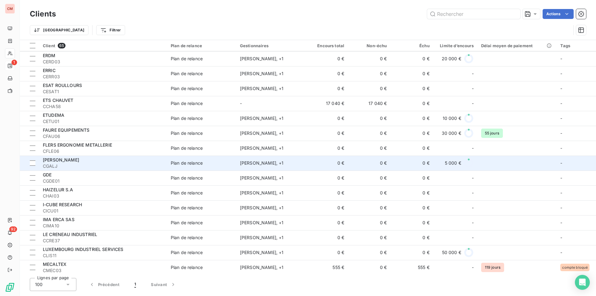
click at [116, 164] on span "CGALJ" at bounding box center [103, 166] width 121 height 6
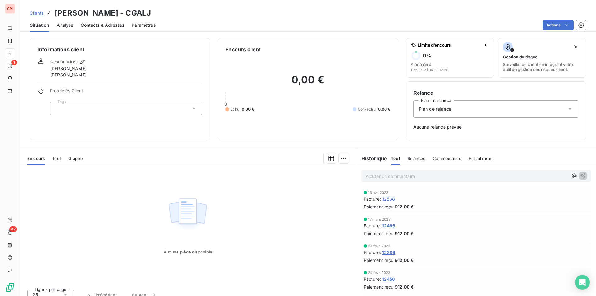
click at [106, 28] on span "Contacts & Adresses" at bounding box center [102, 25] width 43 height 6
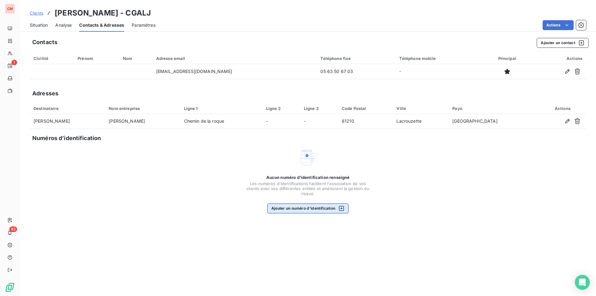
click at [318, 206] on button "Ajouter un numéro d’identification" at bounding box center [308, 208] width 82 height 10
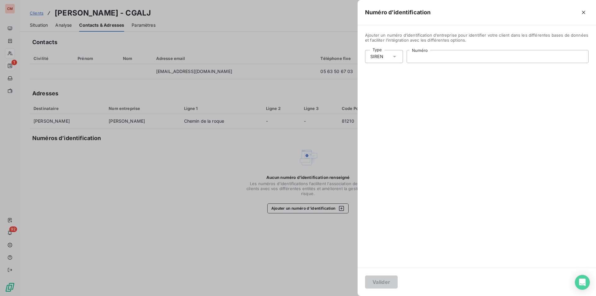
click at [441, 57] on input "Numéro" at bounding box center [497, 56] width 181 height 12
type input "347 634 610"
click at [386, 281] on button "Valider" at bounding box center [381, 282] width 33 height 13
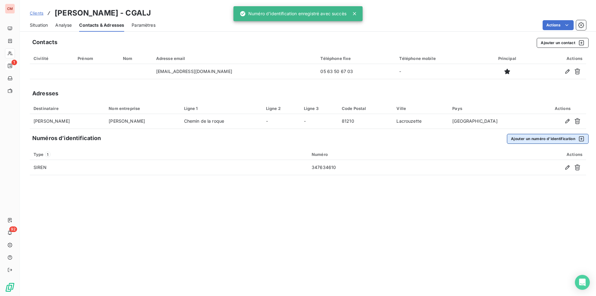
click at [553, 143] on button "Ajouter un numéro d’identification" at bounding box center [548, 139] width 82 height 10
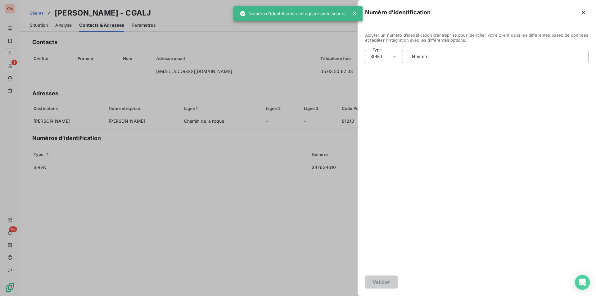
click at [390, 58] on div "SIRET" at bounding box center [384, 56] width 38 height 13
click at [393, 92] on li "Numéro de TVA intracommunautaire" at bounding box center [411, 92] width 92 height 11
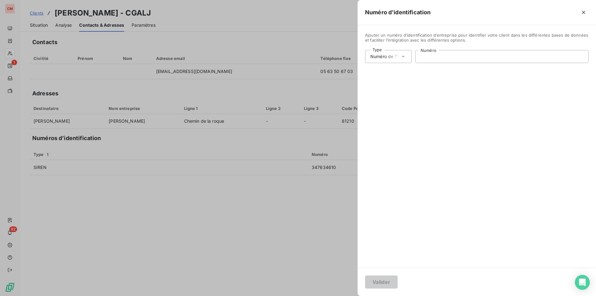
click at [430, 53] on input "Numéro" at bounding box center [502, 56] width 173 height 12
type input "3"
type input "FR00347634610"
click at [390, 277] on button "Valider" at bounding box center [381, 282] width 33 height 13
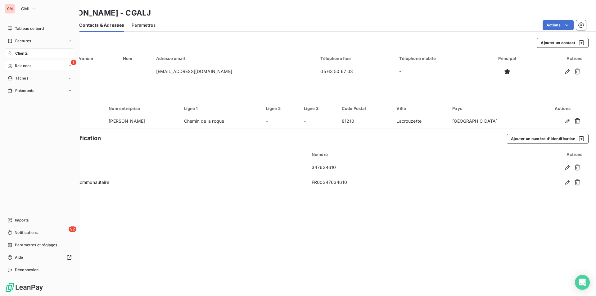
click at [20, 51] on span "Clients" at bounding box center [21, 54] width 12 height 6
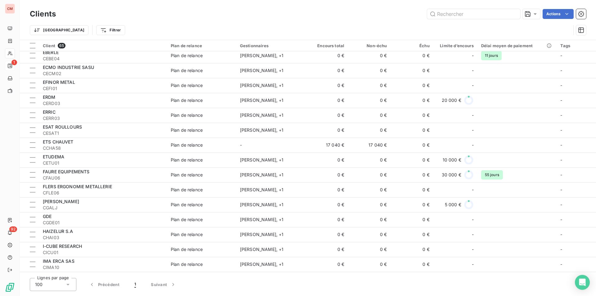
scroll to position [342, 0]
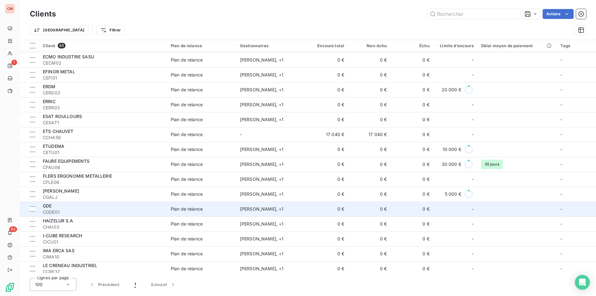
click at [114, 207] on div "GDE" at bounding box center [103, 206] width 121 height 6
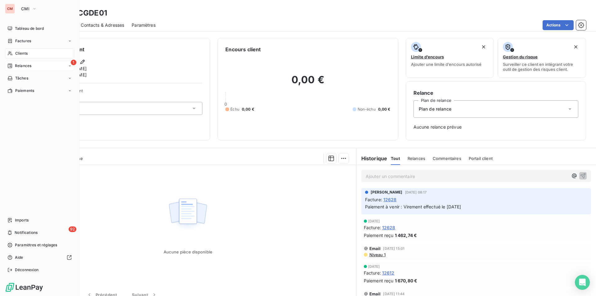
click at [25, 52] on span "Clients" at bounding box center [21, 54] width 12 height 6
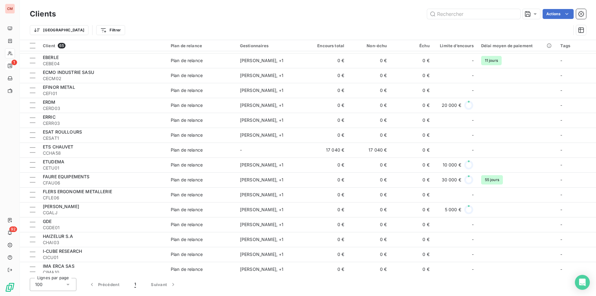
scroll to position [342, 0]
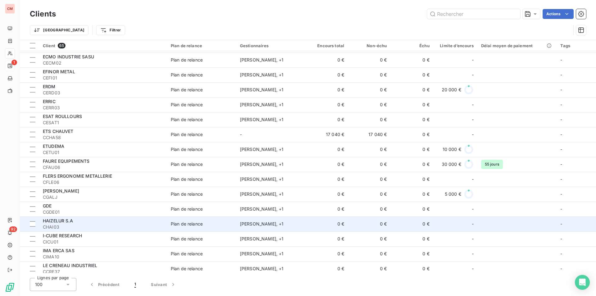
click at [102, 221] on div "HAIZELUR S.A" at bounding box center [103, 221] width 121 height 6
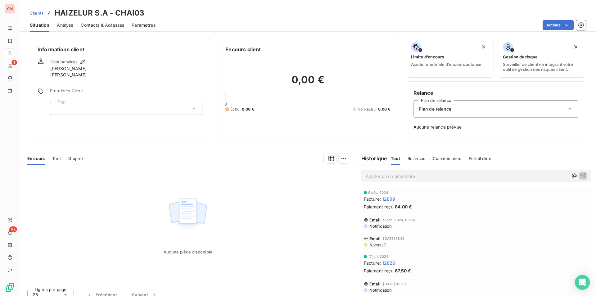
click at [101, 26] on span "Contacts & Adresses" at bounding box center [102, 25] width 43 height 6
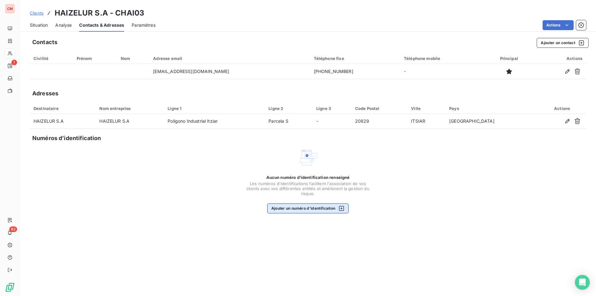
click at [325, 209] on button "Ajouter un numéro d’identification" at bounding box center [308, 208] width 82 height 10
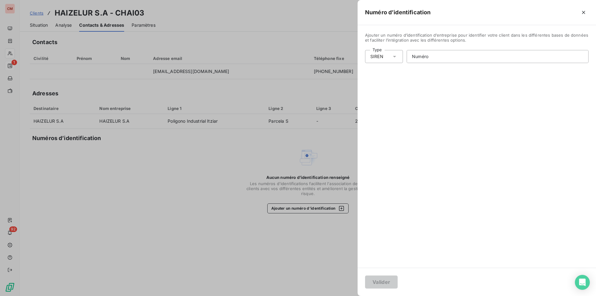
click at [401, 58] on div "SIREN" at bounding box center [384, 56] width 38 height 13
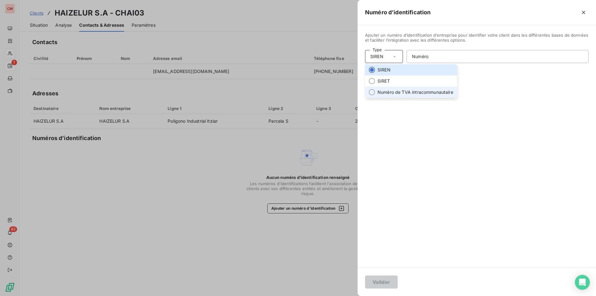
drag, startPoint x: 398, startPoint y: 91, endPoint x: 401, endPoint y: 90, distance: 3.2
click at [398, 91] on li "Numéro de TVA intracommunautaire" at bounding box center [411, 92] width 92 height 11
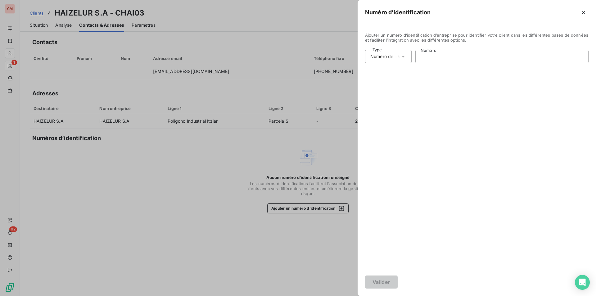
click at [427, 53] on input "Numéro" at bounding box center [502, 56] width 173 height 12
type input "ES120507190"
click at [381, 281] on button "Valider" at bounding box center [381, 282] width 33 height 13
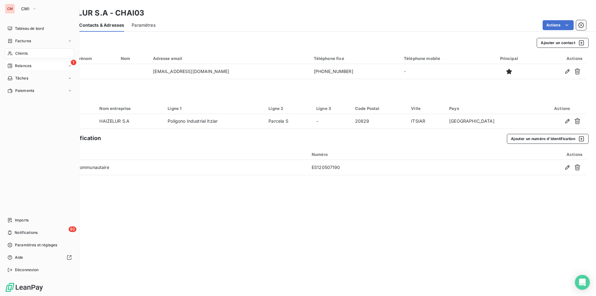
click at [23, 54] on span "Clients" at bounding box center [21, 54] width 12 height 6
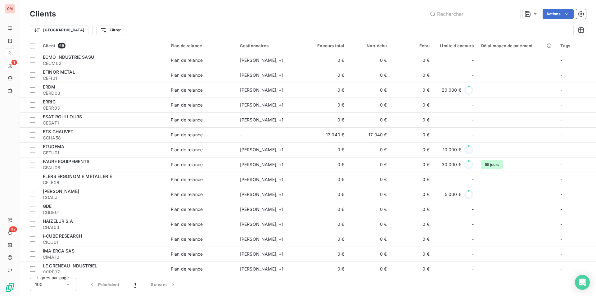
scroll to position [342, 0]
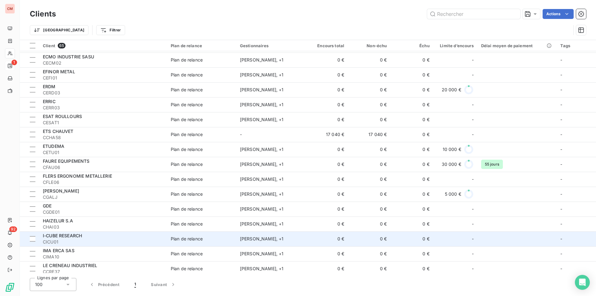
click at [95, 238] on div "I-CUBE RESEARCH" at bounding box center [103, 236] width 121 height 6
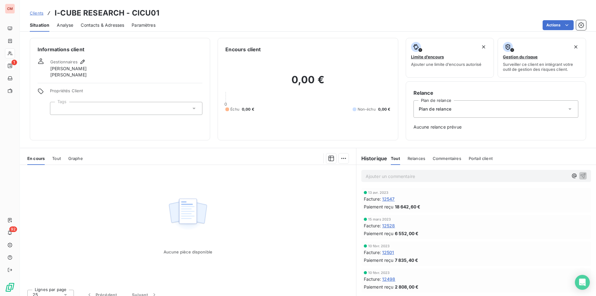
click at [105, 26] on span "Contacts & Adresses" at bounding box center [102, 25] width 43 height 6
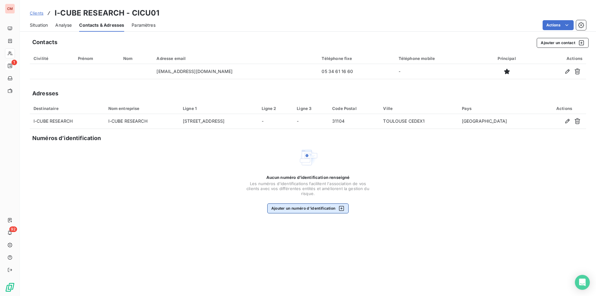
click at [321, 213] on button "Ajouter un numéro d’identification" at bounding box center [308, 208] width 82 height 10
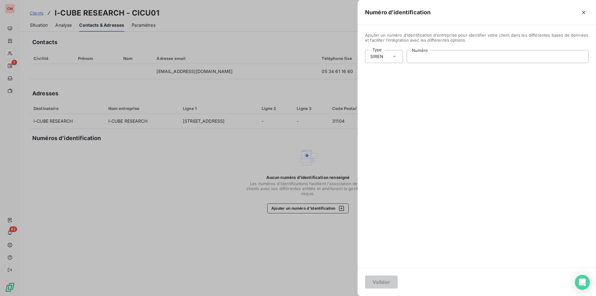
click at [469, 55] on input "Numéro" at bounding box center [497, 56] width 181 height 12
type input "512 104 811"
click at [389, 285] on button "Valider" at bounding box center [381, 282] width 33 height 13
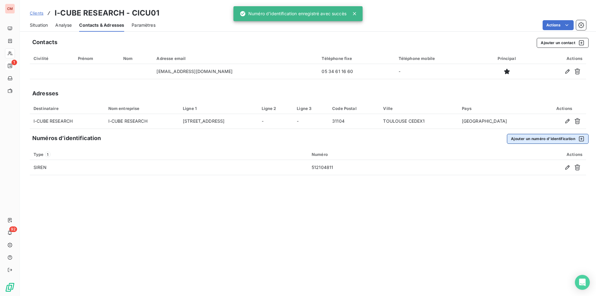
click at [563, 139] on button "Ajouter un numéro d’identification" at bounding box center [548, 139] width 82 height 10
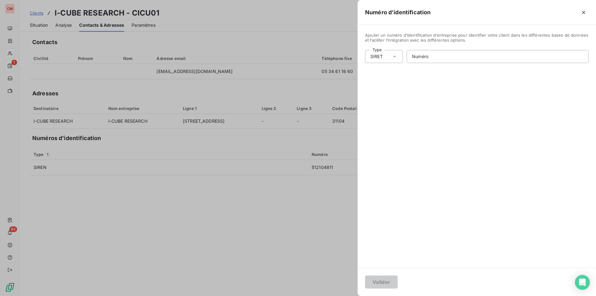
click at [392, 58] on icon at bounding box center [395, 56] width 6 height 6
drag, startPoint x: 391, startPoint y: 91, endPoint x: 414, endPoint y: 83, distance: 24.3
click at [391, 91] on li "Numéro de TVA intracommunautaire" at bounding box center [411, 92] width 92 height 11
click at [439, 57] on input "Numéro" at bounding box center [502, 56] width 173 height 12
type input "5"
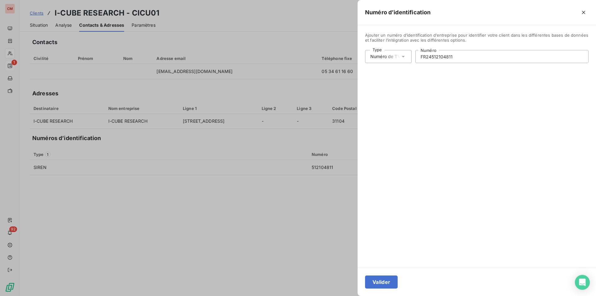
type input "FR24512104811"
click at [389, 280] on button "Valider" at bounding box center [381, 282] width 33 height 13
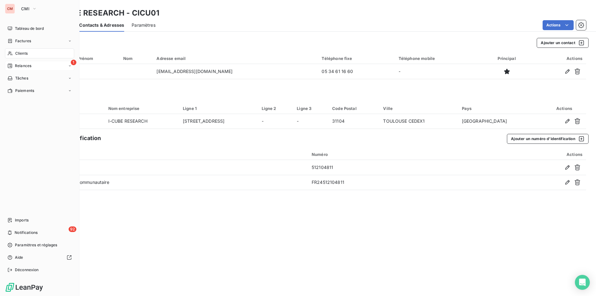
click at [26, 51] on span "Clients" at bounding box center [21, 54] width 12 height 6
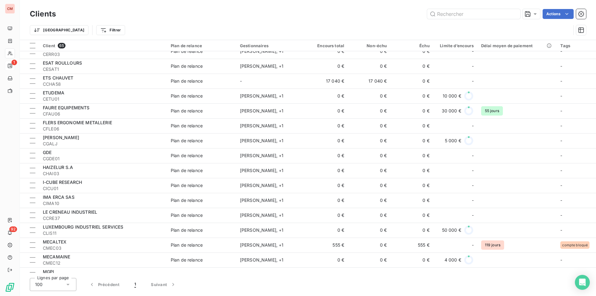
scroll to position [404, 0]
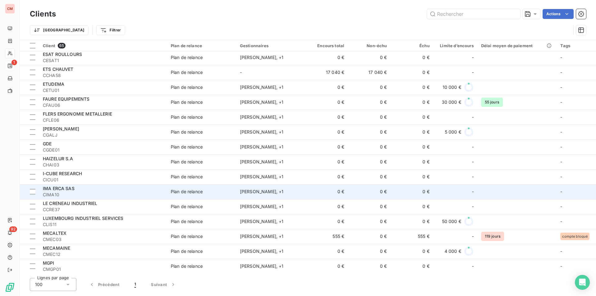
click at [117, 195] on span "CIMA10" at bounding box center [103, 195] width 121 height 6
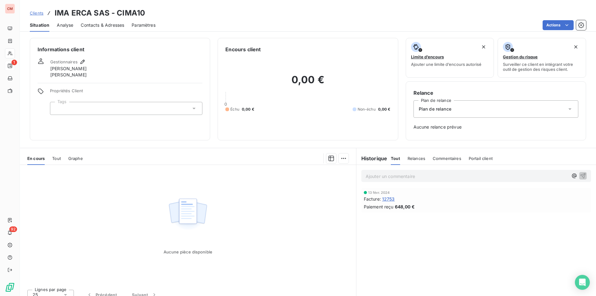
click at [105, 25] on span "Contacts & Adresses" at bounding box center [102, 25] width 43 height 6
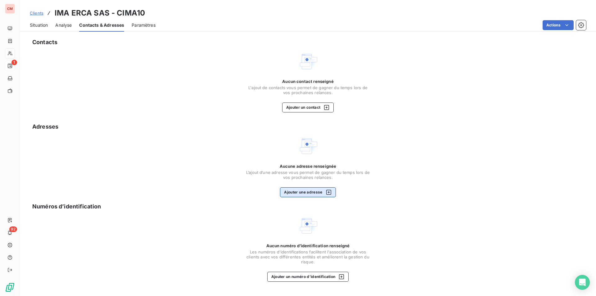
click at [310, 193] on button "Ajouter une adresse" at bounding box center [308, 192] width 56 height 10
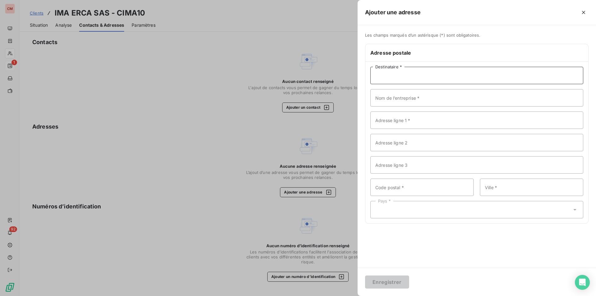
click at [399, 78] on input "Destinataire *" at bounding box center [477, 75] width 213 height 17
type input "ERCA"
click at [399, 118] on input "Adresse ligne 1 *" at bounding box center [477, 120] width 213 height 17
type input "[STREET_ADDRESS]"
click at [396, 185] on input "Code postal *" at bounding box center [422, 187] width 103 height 17
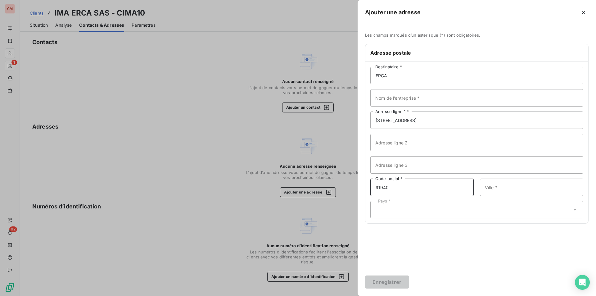
type input "91940"
type input "LES ULIS"
click at [391, 210] on div "Pays *" at bounding box center [477, 209] width 213 height 17
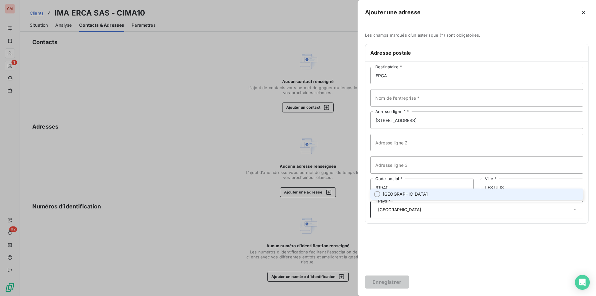
type input "[GEOGRAPHIC_DATA]"
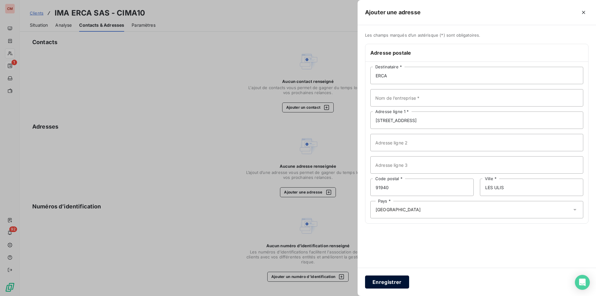
click at [394, 280] on button "Enregistrer" at bounding box center [387, 282] width 44 height 13
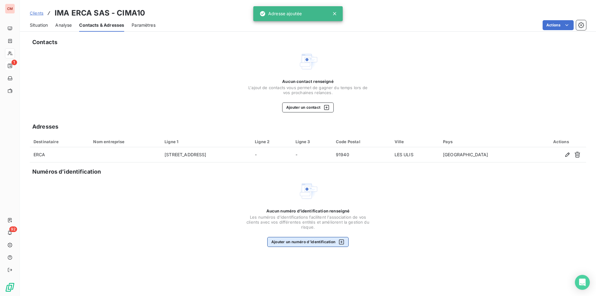
click at [322, 243] on button "Ajouter un numéro d’identification" at bounding box center [308, 242] width 82 height 10
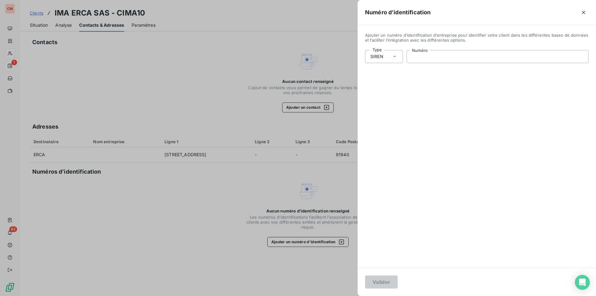
click at [447, 56] on input "Numéro" at bounding box center [497, 56] width 181 height 12
type input "785 226 424"
click at [386, 280] on button "Valider" at bounding box center [381, 282] width 33 height 13
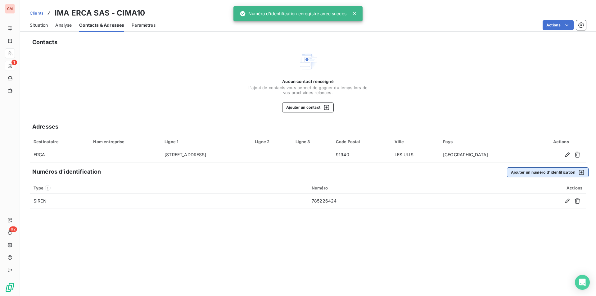
click at [555, 173] on button "Ajouter un numéro d’identification" at bounding box center [548, 172] width 82 height 10
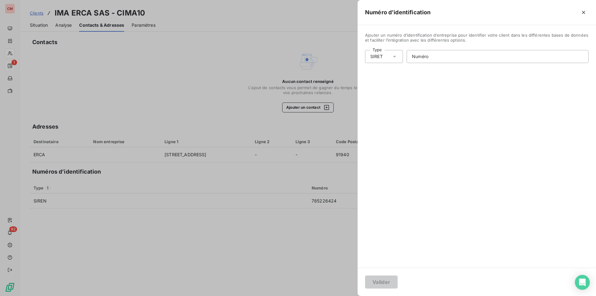
click at [398, 57] on div "SIRET" at bounding box center [384, 56] width 38 height 13
click at [398, 89] on li "Numéro de TVA intracommunautaire" at bounding box center [411, 92] width 92 height 11
click at [444, 56] on input "Numéro" at bounding box center [502, 56] width 173 height 12
type input "FR43785226424"
click at [372, 285] on button "Valider" at bounding box center [381, 282] width 33 height 13
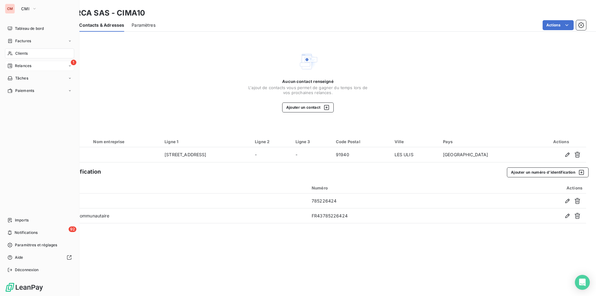
click at [25, 52] on span "Clients" at bounding box center [21, 54] width 12 height 6
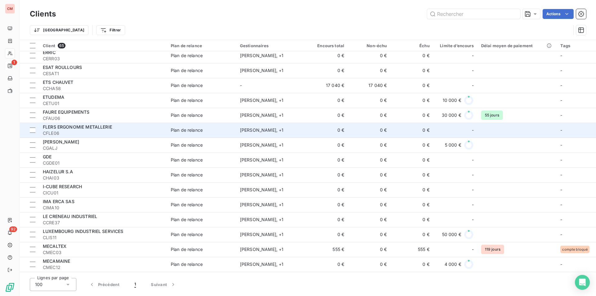
scroll to position [404, 0]
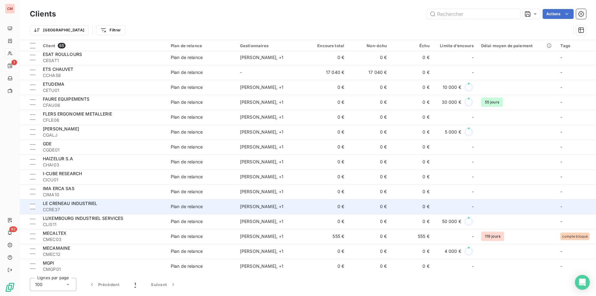
click at [144, 205] on div "LE CRENEAU INDUSTRIEL" at bounding box center [103, 203] width 121 height 6
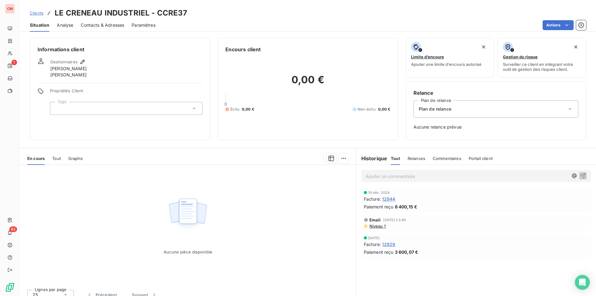
click at [108, 27] on span "Contacts & Adresses" at bounding box center [102, 25] width 43 height 6
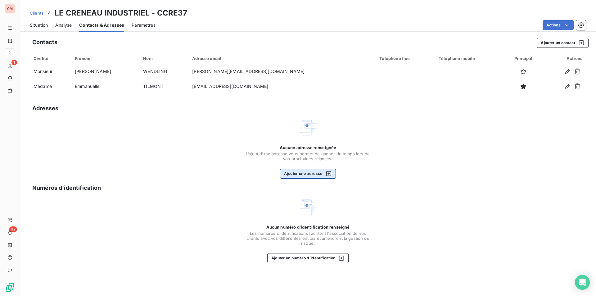
click at [296, 174] on button "Ajouter une adresse" at bounding box center [308, 174] width 56 height 10
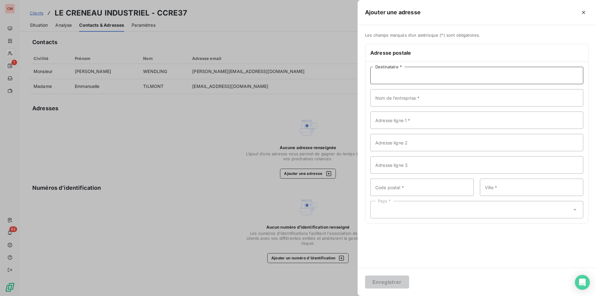
click at [394, 75] on input "Destinataire *" at bounding box center [477, 75] width 213 height 17
type input "LE CRENEAU INDUSTRIEL (CRENO)"
click at [405, 120] on input "Adresse ligne 1 *" at bounding box center [477, 120] width 213 height 17
type input "PARC DES GLAISINS"
click at [396, 144] on input "Adresse ligne 2" at bounding box center [477, 142] width 213 height 17
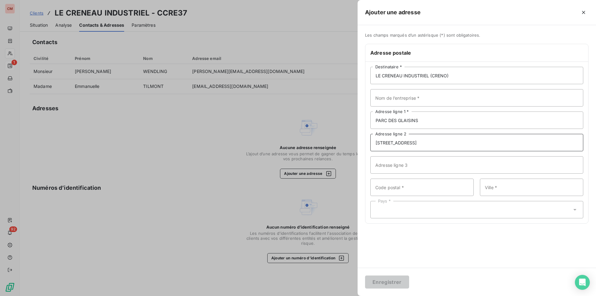
type input "[STREET_ADDRESS]"
type input "74000"
type input "ANNECY"
click at [404, 212] on div "Pays *" at bounding box center [477, 209] width 213 height 17
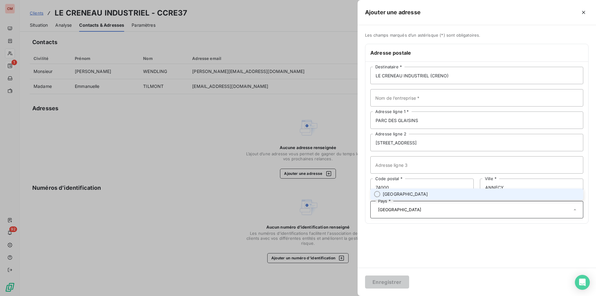
type input "[GEOGRAPHIC_DATA]"
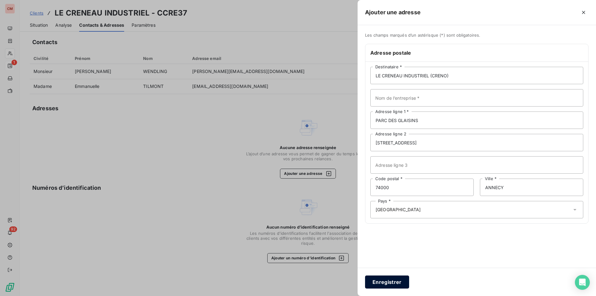
click at [394, 281] on button "Enregistrer" at bounding box center [387, 282] width 44 height 13
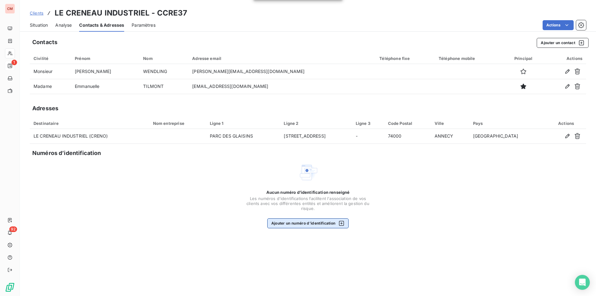
click at [289, 224] on button "Ajouter un numéro d’identification" at bounding box center [308, 223] width 82 height 10
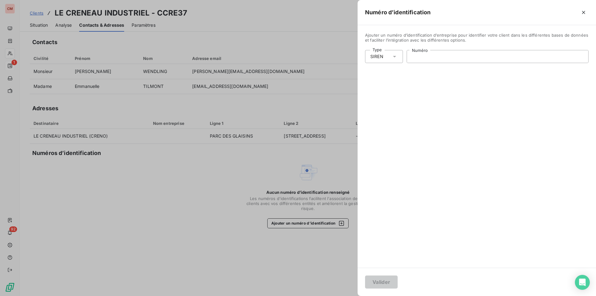
click at [430, 53] on input "Numéro" at bounding box center [497, 56] width 181 height 12
type input "312 083 561"
click at [383, 278] on button "Valider" at bounding box center [381, 282] width 33 height 13
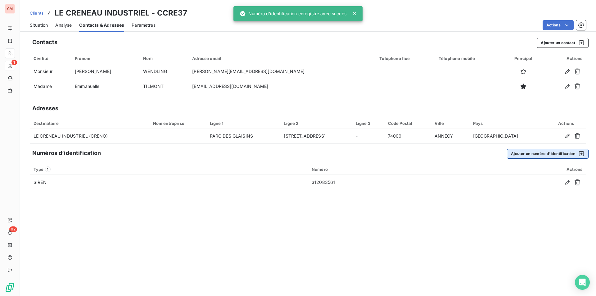
click at [516, 156] on button "Ajouter un numéro d’identification" at bounding box center [548, 154] width 82 height 10
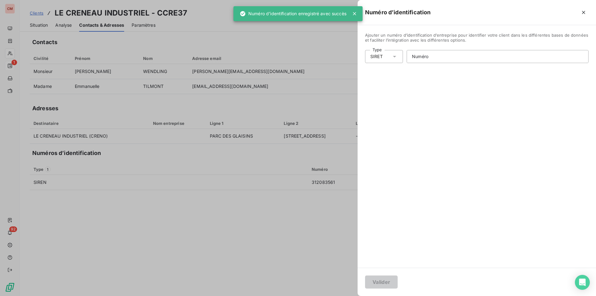
click at [391, 57] on div "SIRET" at bounding box center [384, 56] width 38 height 13
drag, startPoint x: 392, startPoint y: 95, endPoint x: 405, endPoint y: 89, distance: 14.3
click at [392, 95] on li "Numéro de TVA intracommunautaire" at bounding box center [411, 92] width 92 height 11
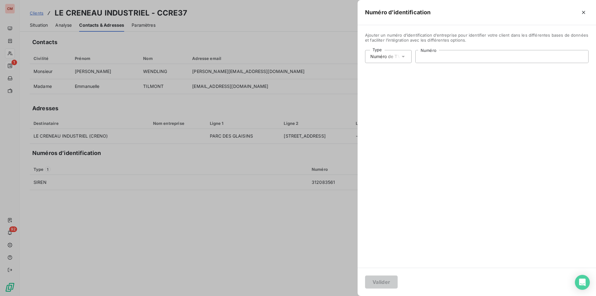
click at [436, 55] on input "Numéro" at bounding box center [502, 56] width 173 height 12
type input "FR02312083561"
click at [388, 279] on button "Valider" at bounding box center [381, 282] width 33 height 13
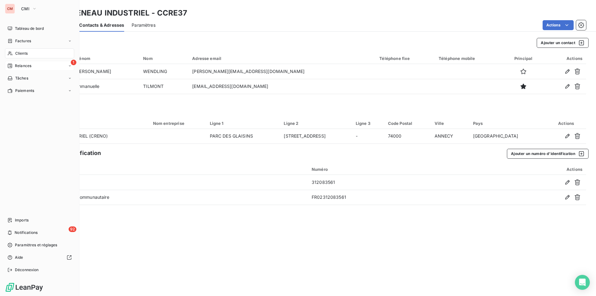
click at [17, 52] on span "Clients" at bounding box center [21, 54] width 12 height 6
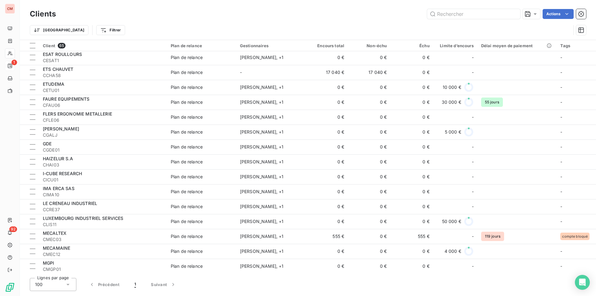
scroll to position [435, 0]
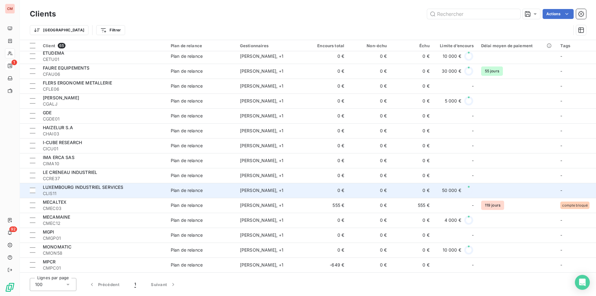
click at [139, 189] on div "LUXEMBOURG INDUSTRIEL SERVICES" at bounding box center [103, 187] width 121 height 6
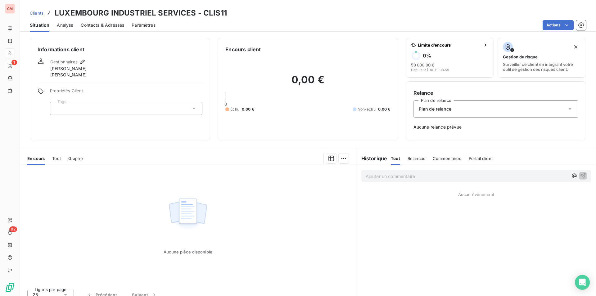
click at [99, 24] on span "Contacts & Adresses" at bounding box center [102, 25] width 43 height 6
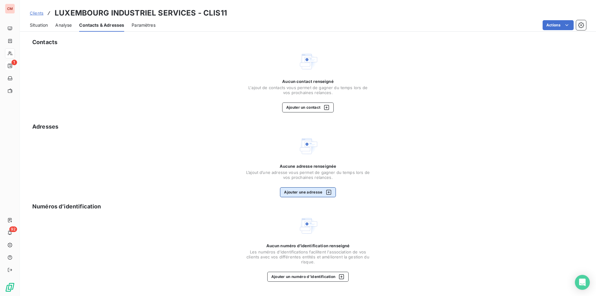
click at [303, 190] on button "Ajouter une adresse" at bounding box center [308, 192] width 56 height 10
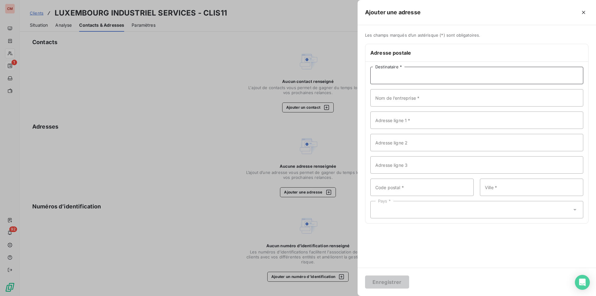
click at [410, 80] on input "Destinataire *" at bounding box center [477, 75] width 213 height 17
type input "LUXEMBOURG INDUSTRILE SERVICES"
type input "[STREET_ADDRESS][PERSON_NAME]"
click at [396, 187] on input "Code postal *" at bounding box center [422, 187] width 103 height 17
type input "L 8320"
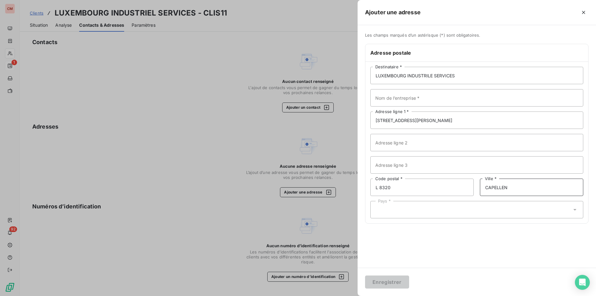
type input "CAPELLEN"
click at [392, 209] on div "Pays *" at bounding box center [477, 209] width 213 height 17
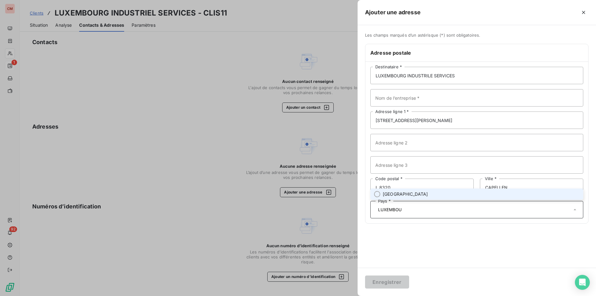
click at [394, 194] on span "[GEOGRAPHIC_DATA]" at bounding box center [405, 194] width 45 height 6
type input "LUXEMBOU"
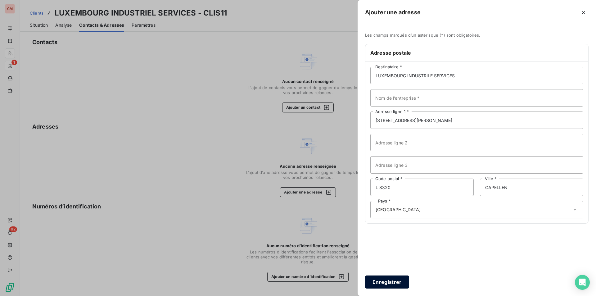
click at [389, 284] on button "Enregistrer" at bounding box center [387, 282] width 44 height 13
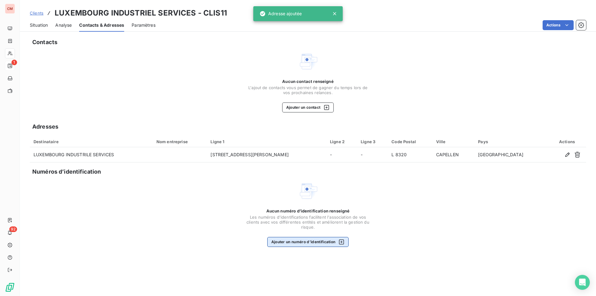
click at [320, 242] on button "Ajouter un numéro d’identification" at bounding box center [308, 242] width 82 height 10
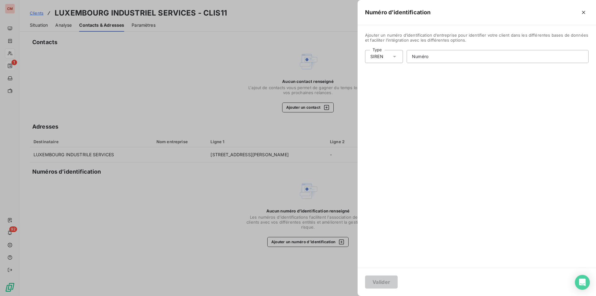
click at [396, 57] on icon at bounding box center [395, 56] width 6 height 6
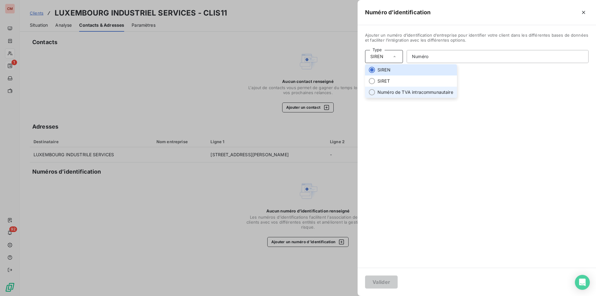
drag, startPoint x: 396, startPoint y: 94, endPoint x: 404, endPoint y: 89, distance: 9.0
click at [396, 94] on li "Numéro de TVA intracommunautaire" at bounding box center [411, 92] width 92 height 11
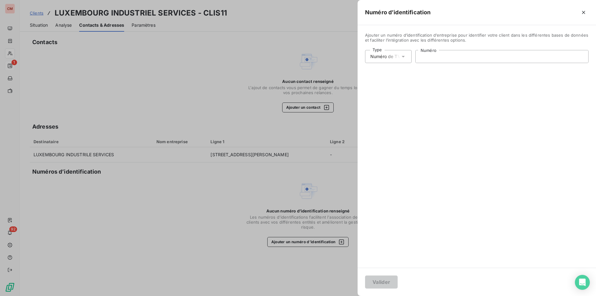
click at [428, 57] on input "Numéro" at bounding box center [502, 56] width 173 height 12
type input "LU31314543"
click at [383, 285] on button "Valider" at bounding box center [381, 282] width 33 height 13
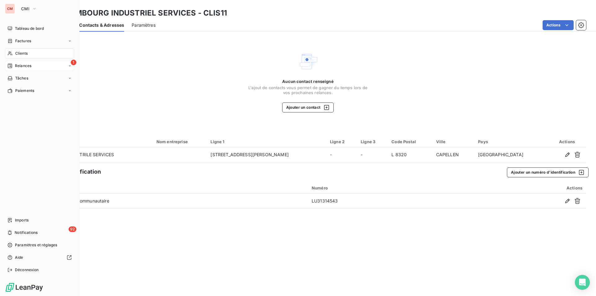
click at [23, 54] on span "Clients" at bounding box center [21, 54] width 12 height 6
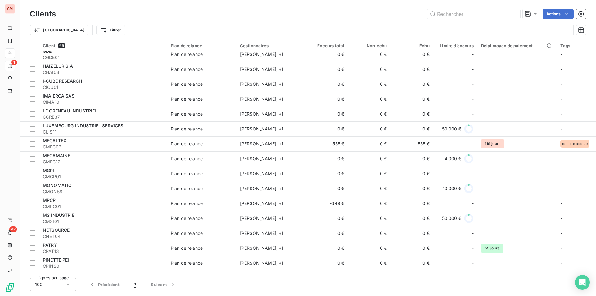
scroll to position [497, 0]
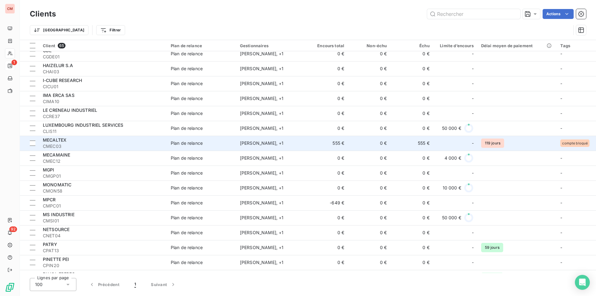
click at [99, 143] on div "MECALTEX" at bounding box center [103, 140] width 121 height 6
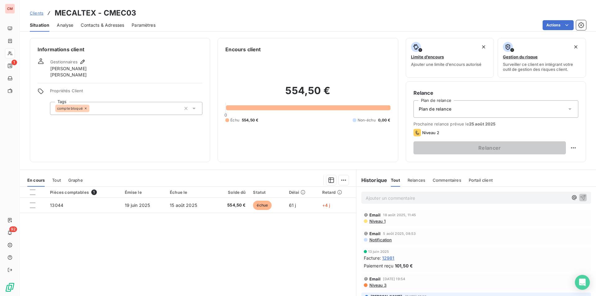
click at [98, 25] on span "Contacts & Adresses" at bounding box center [102, 25] width 43 height 6
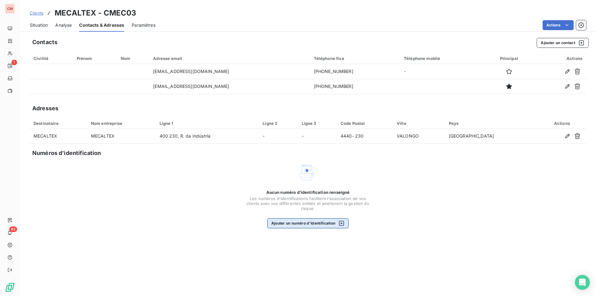
click at [338, 222] on div "button" at bounding box center [339, 223] width 9 height 6
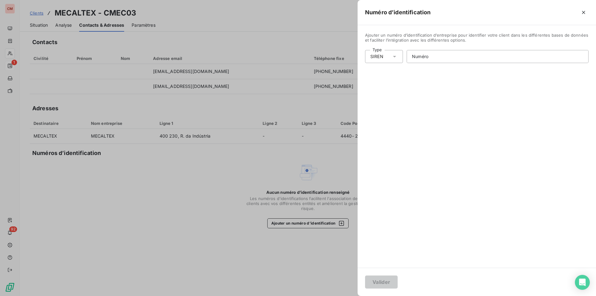
click at [386, 60] on div "SIREN" at bounding box center [384, 56] width 38 height 13
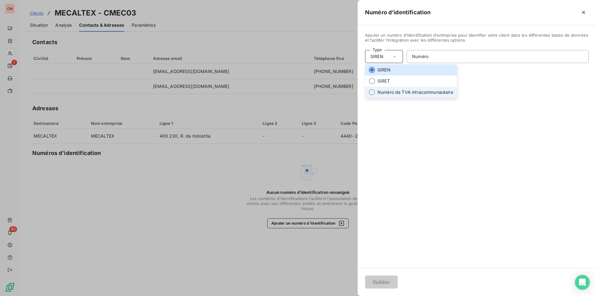
drag, startPoint x: 393, startPoint y: 90, endPoint x: 415, endPoint y: 76, distance: 25.9
click at [393, 90] on li "Numéro de TVA intracommunautaire" at bounding box center [411, 92] width 92 height 11
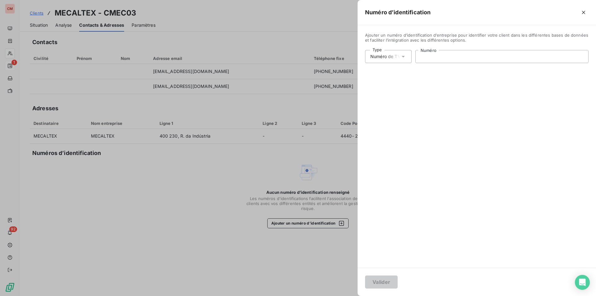
click at [424, 56] on input "Numéro" at bounding box center [502, 56] width 173 height 12
paste input "PT503629707"
type input "PT503629707"
click at [381, 284] on button "Valider" at bounding box center [381, 282] width 33 height 13
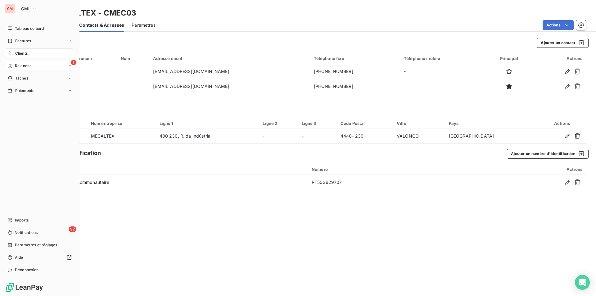
click at [22, 53] on span "Clients" at bounding box center [21, 54] width 12 height 6
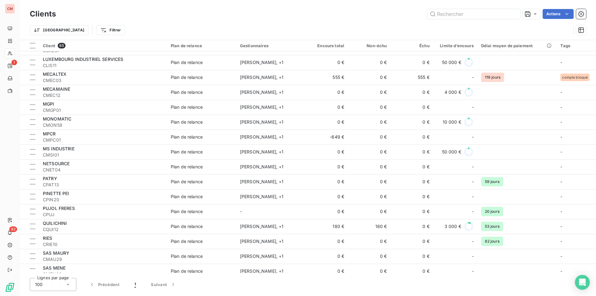
scroll to position [559, 0]
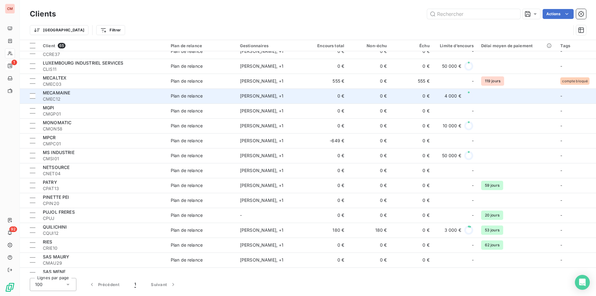
click at [104, 98] on span "CMEC12" at bounding box center [103, 99] width 121 height 6
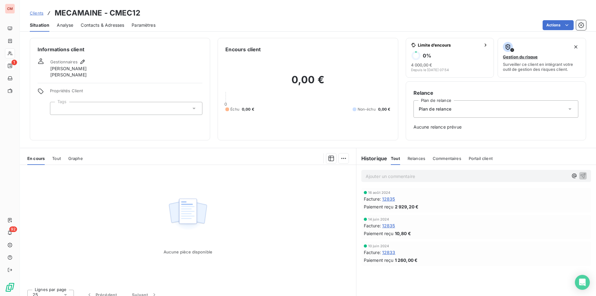
click at [115, 28] on span "Contacts & Adresses" at bounding box center [102, 25] width 43 height 6
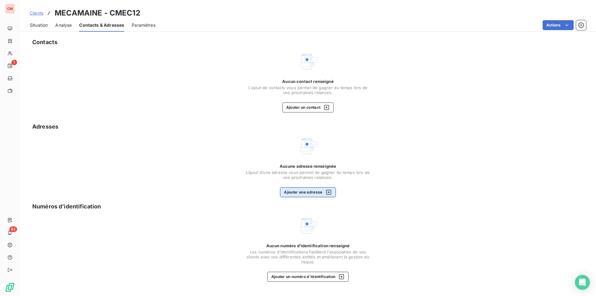
click at [316, 191] on button "Ajouter une adresse" at bounding box center [308, 192] width 56 height 10
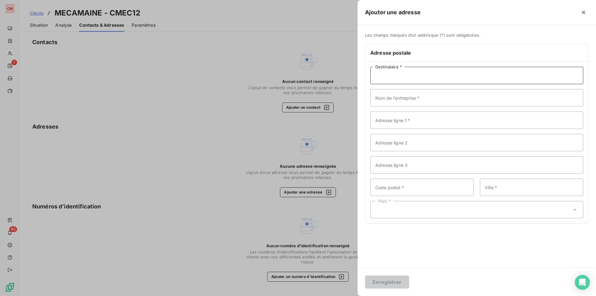
click at [417, 73] on input "Destinataire *" at bounding box center [477, 75] width 213 height 17
type input "m"
type input "MECAMAINE INDUSTRIE"
type input "6 ALLEE DU PERQUOI"
type input "72560"
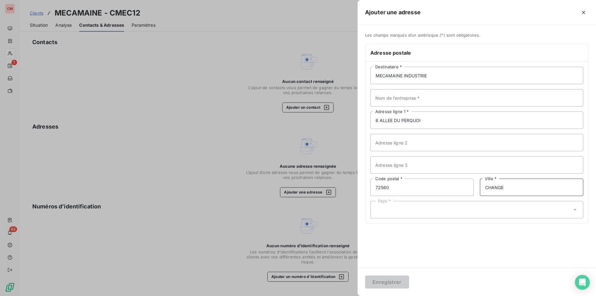
type input "CHANGE"
click at [420, 205] on div "Pays *" at bounding box center [477, 209] width 213 height 17
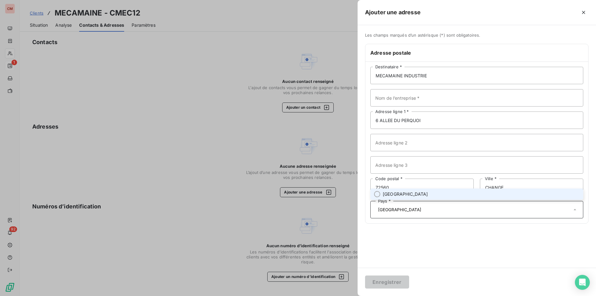
type input "[GEOGRAPHIC_DATA]"
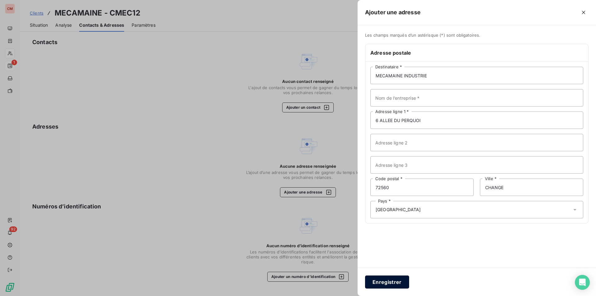
click at [392, 281] on button "Enregistrer" at bounding box center [387, 282] width 44 height 13
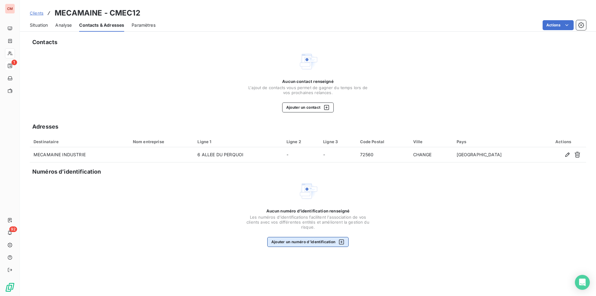
click at [296, 242] on button "Ajouter un numéro d’identification" at bounding box center [308, 242] width 82 height 10
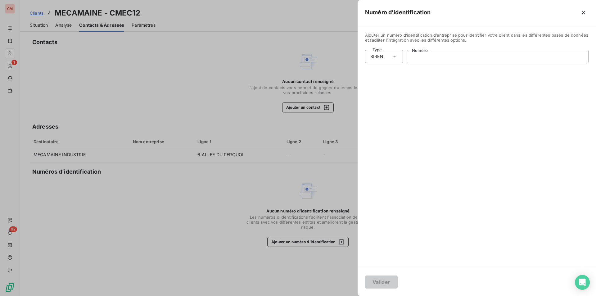
click at [421, 61] on input "Numéro" at bounding box center [497, 56] width 181 height 12
type input "378 044 366"
click at [376, 276] on button "Valider" at bounding box center [381, 282] width 33 height 13
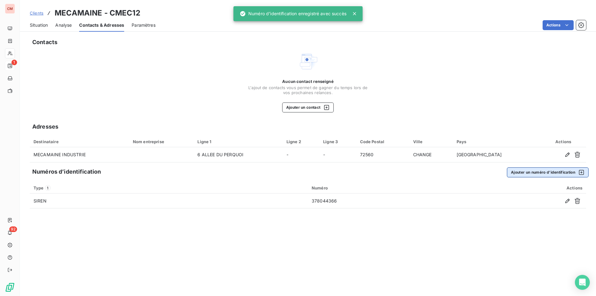
click at [529, 171] on button "Ajouter un numéro d’identification" at bounding box center [548, 172] width 82 height 10
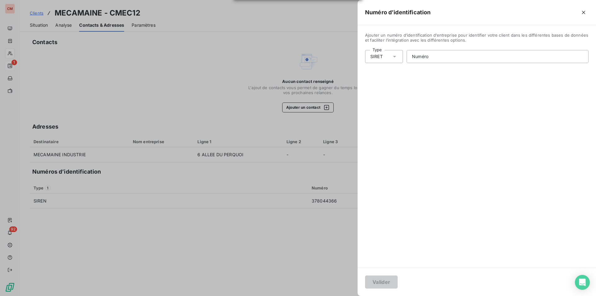
click at [398, 58] on icon at bounding box center [395, 56] width 6 height 6
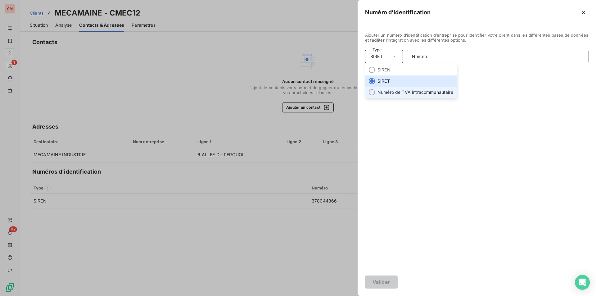
drag, startPoint x: 403, startPoint y: 92, endPoint x: 409, endPoint y: 89, distance: 7.2
click at [403, 92] on li "Numéro de TVA intracommunautaire" at bounding box center [411, 92] width 92 height 11
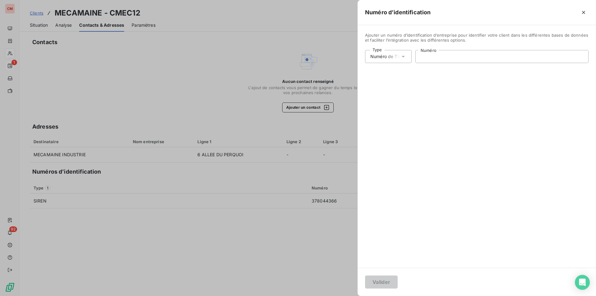
click at [440, 54] on input "Numéro" at bounding box center [502, 56] width 173 height 12
type input "FR89378044366"
click at [387, 284] on button "Valider" at bounding box center [381, 282] width 33 height 13
